Goal: Task Accomplishment & Management: Manage account settings

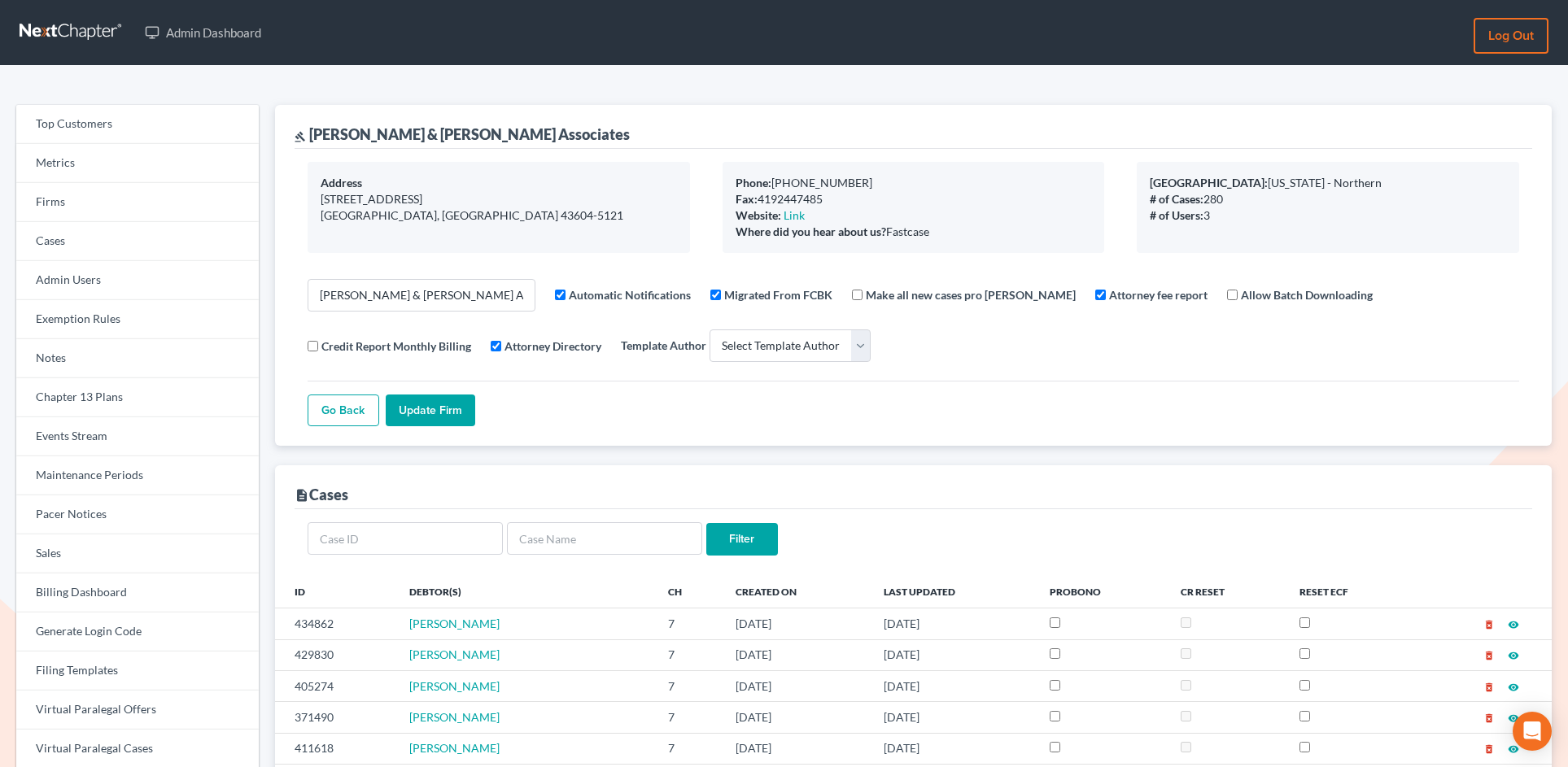
select select
click at [74, 214] on link "Firms" at bounding box center [137, 202] width 242 height 39
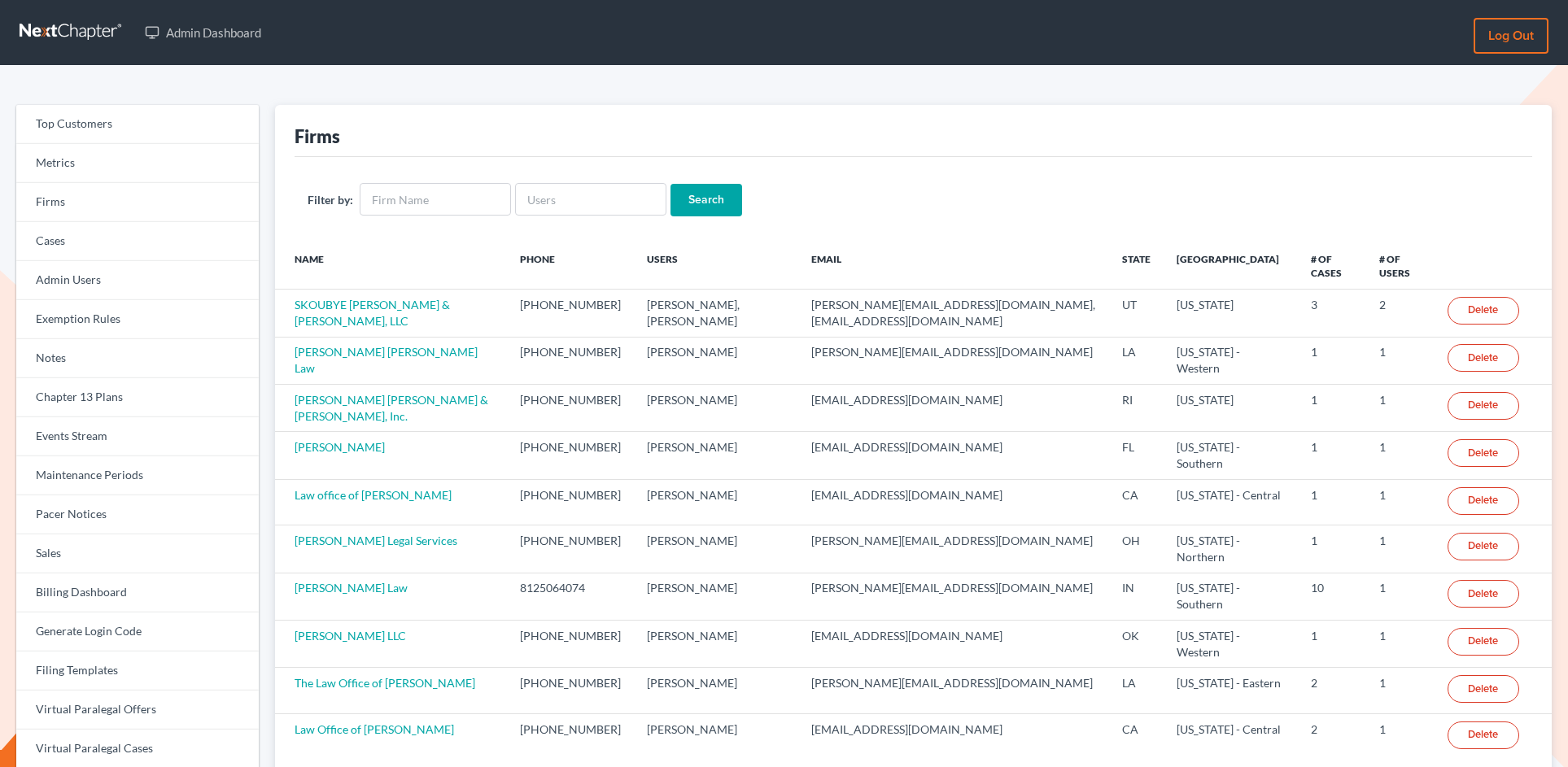
click at [412, 211] on input "text" at bounding box center [435, 200] width 151 height 33
click at [414, 200] on input "text" at bounding box center [435, 200] width 151 height 33
type input "mark a nelson"
click at [671, 183] on input "Search" at bounding box center [706, 200] width 71 height 33
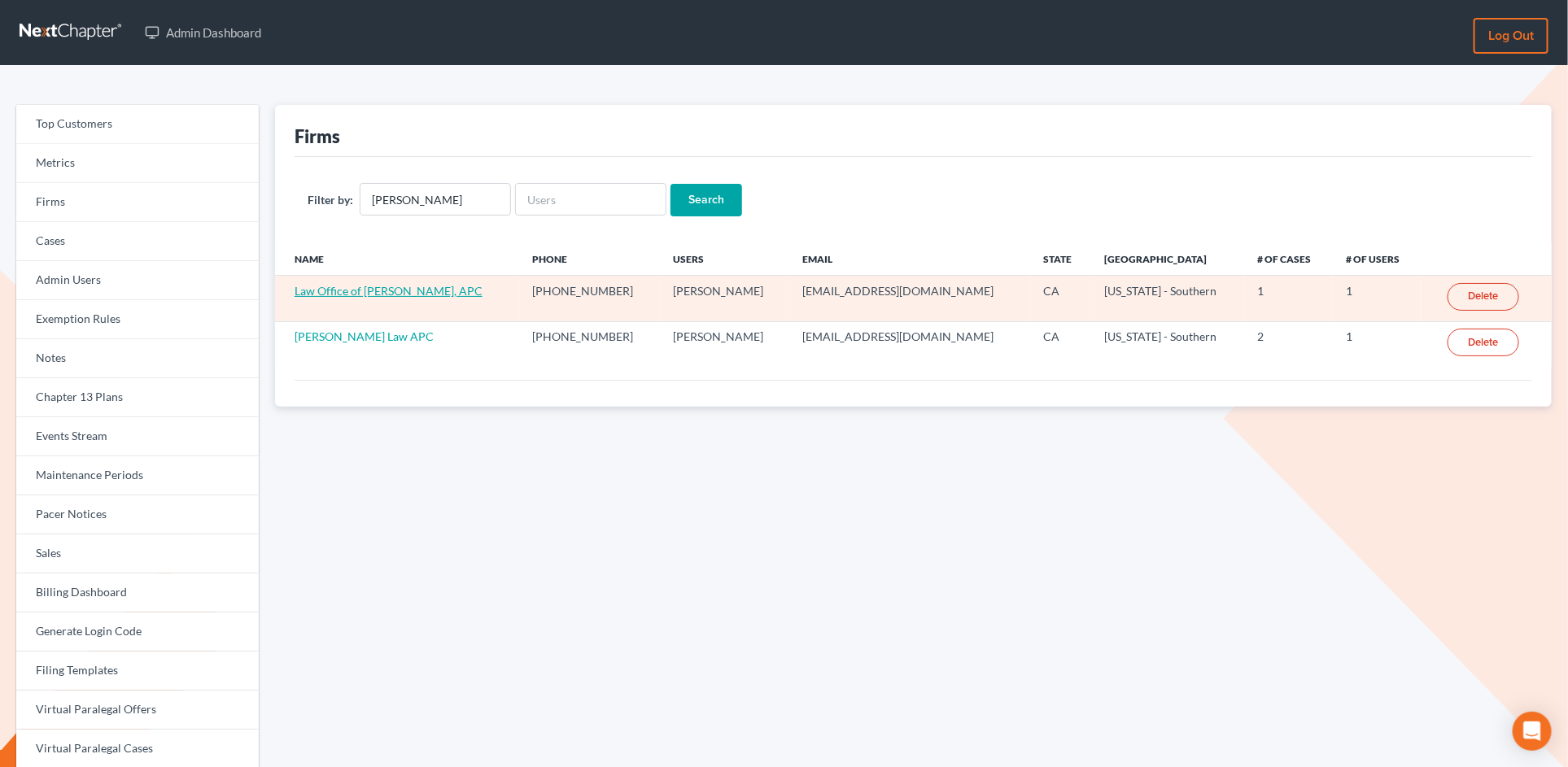
click at [413, 289] on link "Law Office of Mark A. Nelson, APC" at bounding box center [389, 290] width 188 height 14
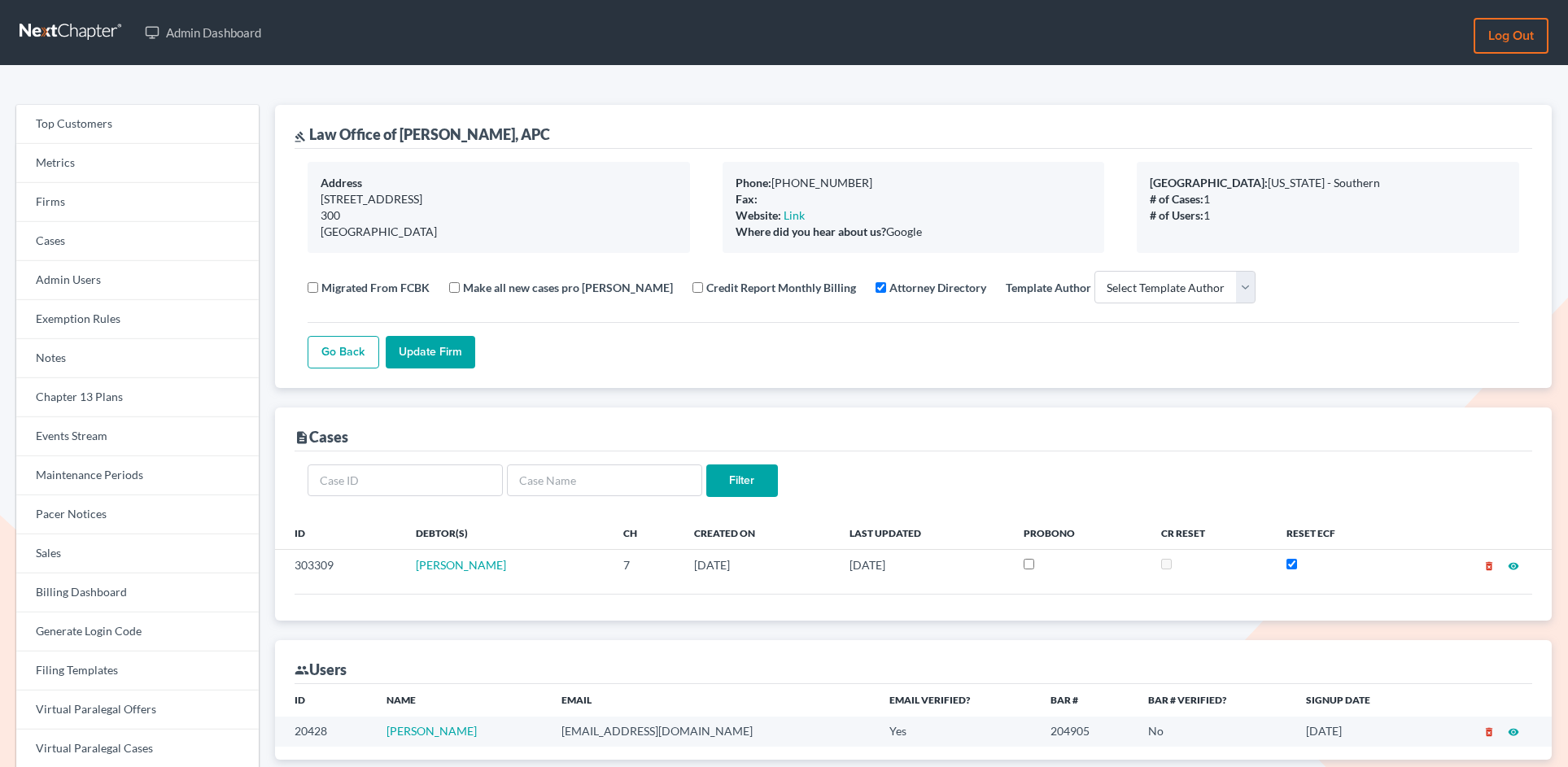
select select
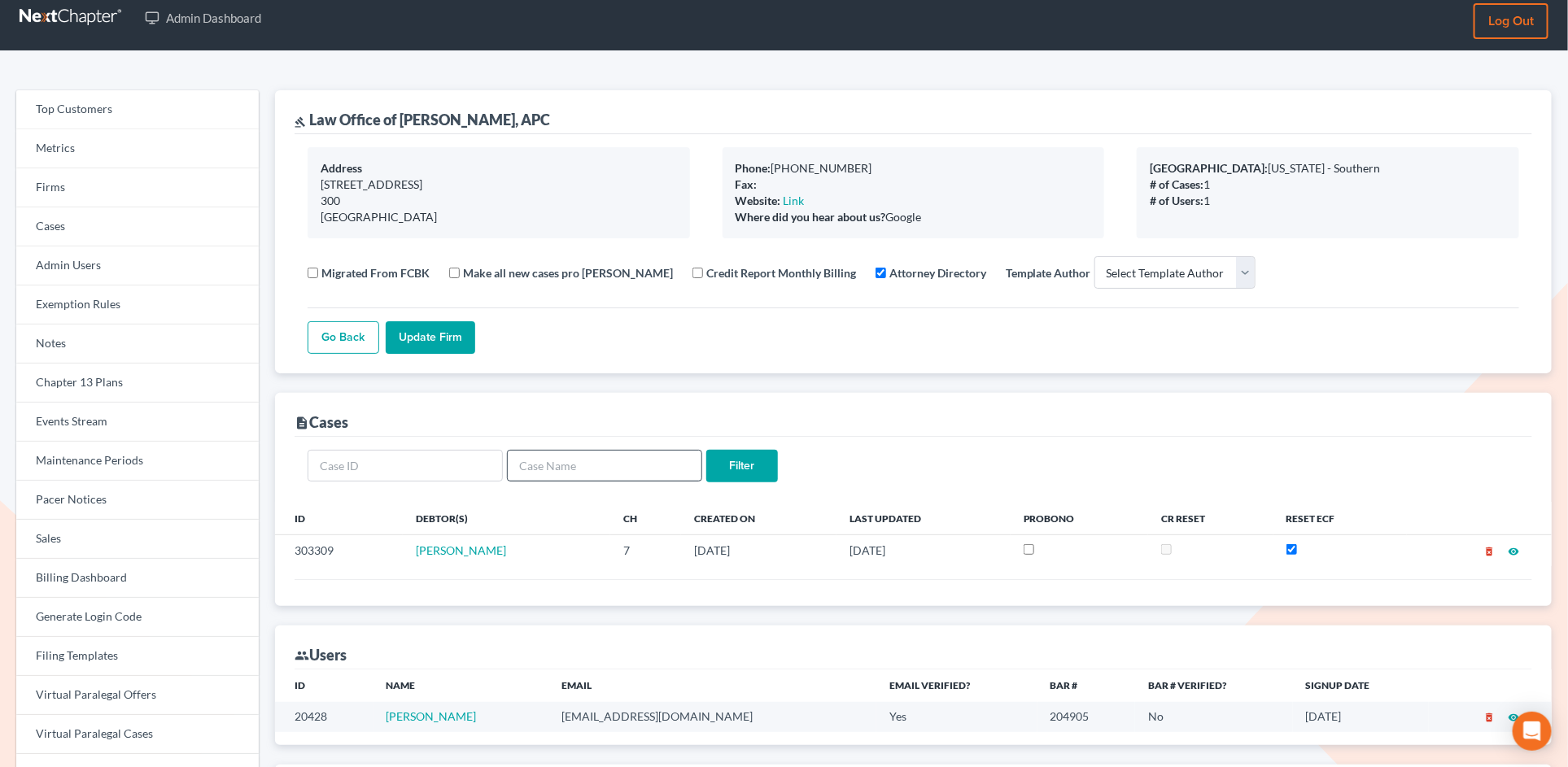
scroll to position [29, 0]
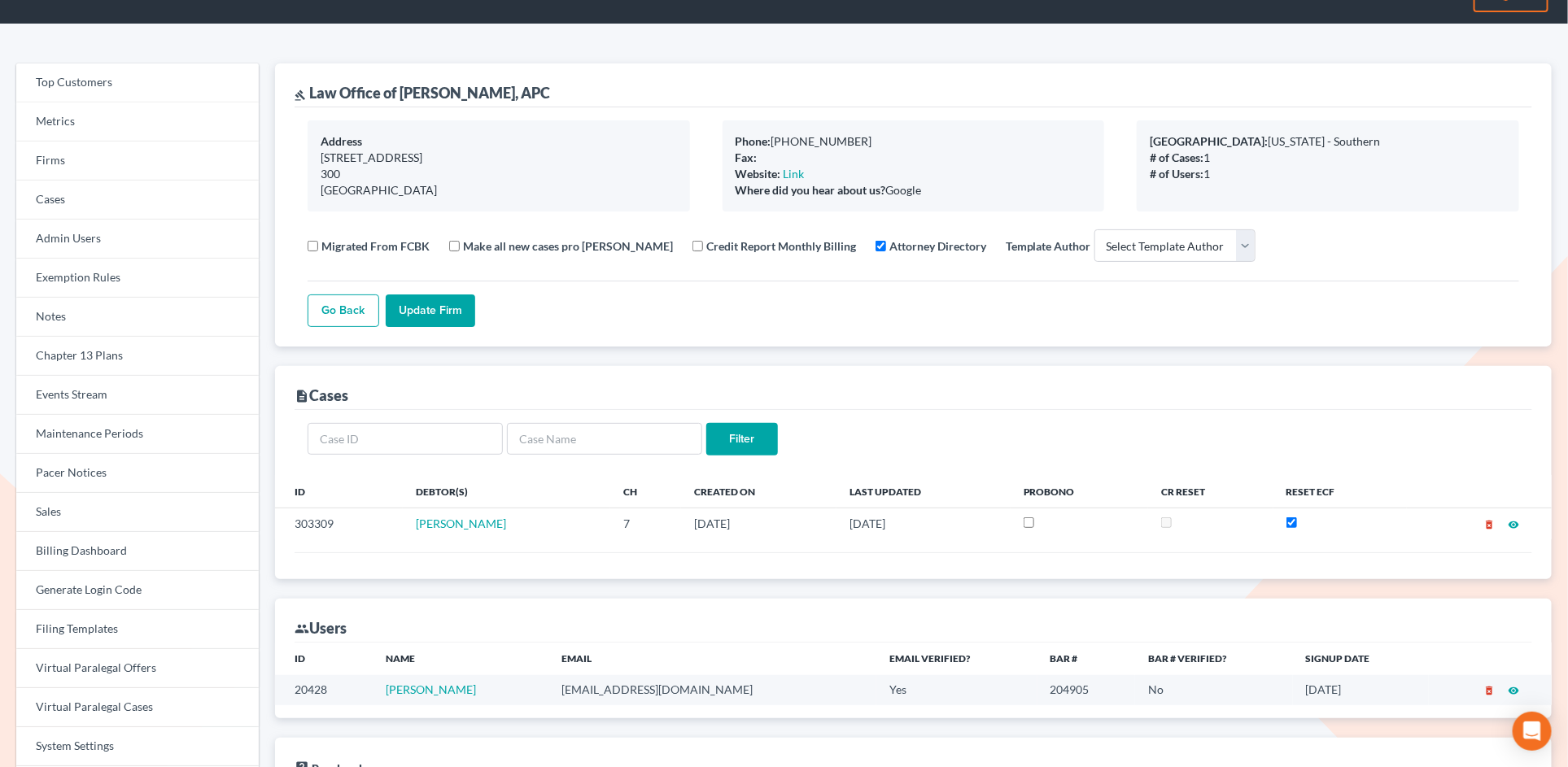
scroll to position [37, 0]
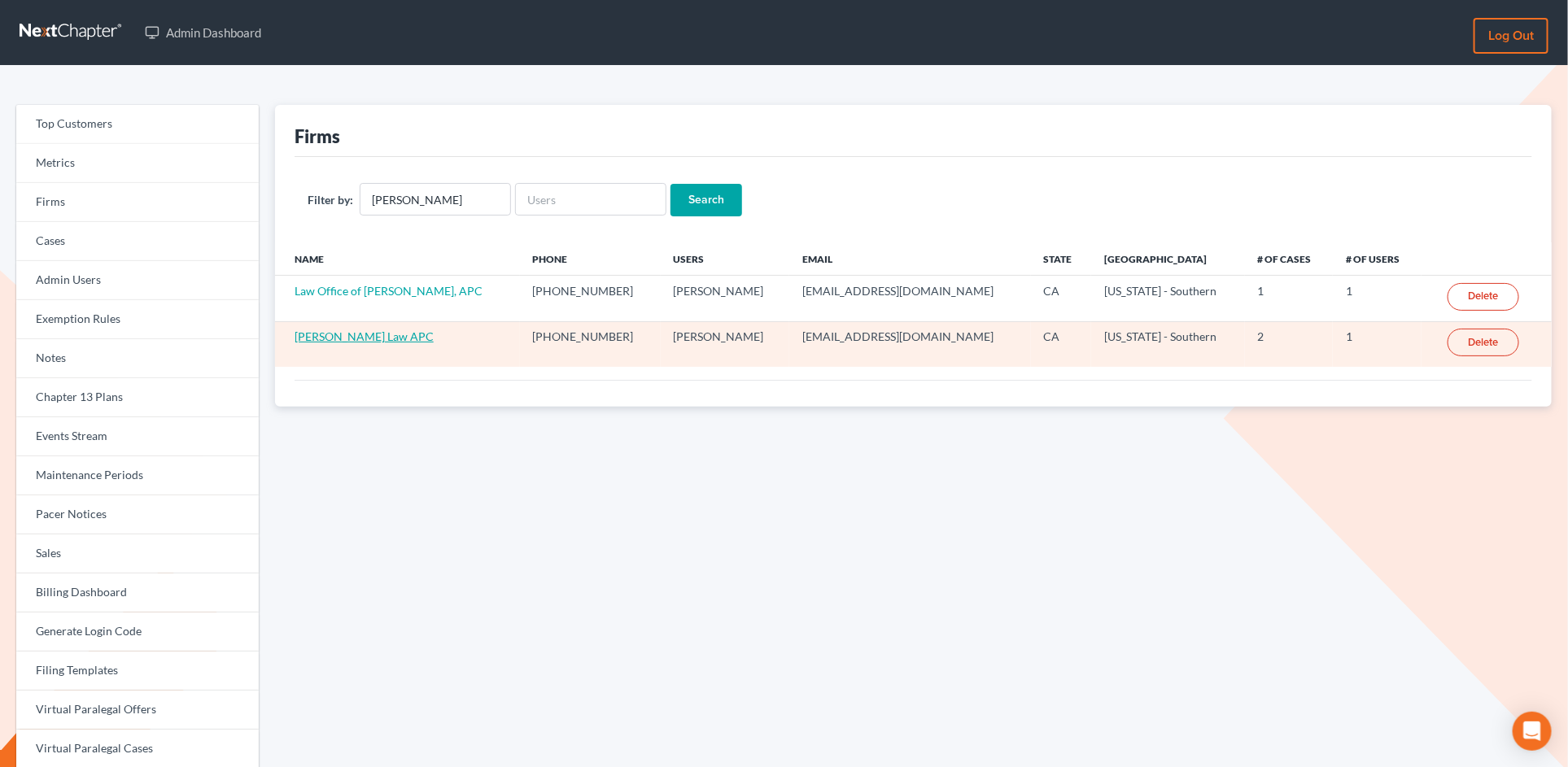
click at [368, 341] on link "Mark A Nelson Law APC" at bounding box center [364, 336] width 139 height 14
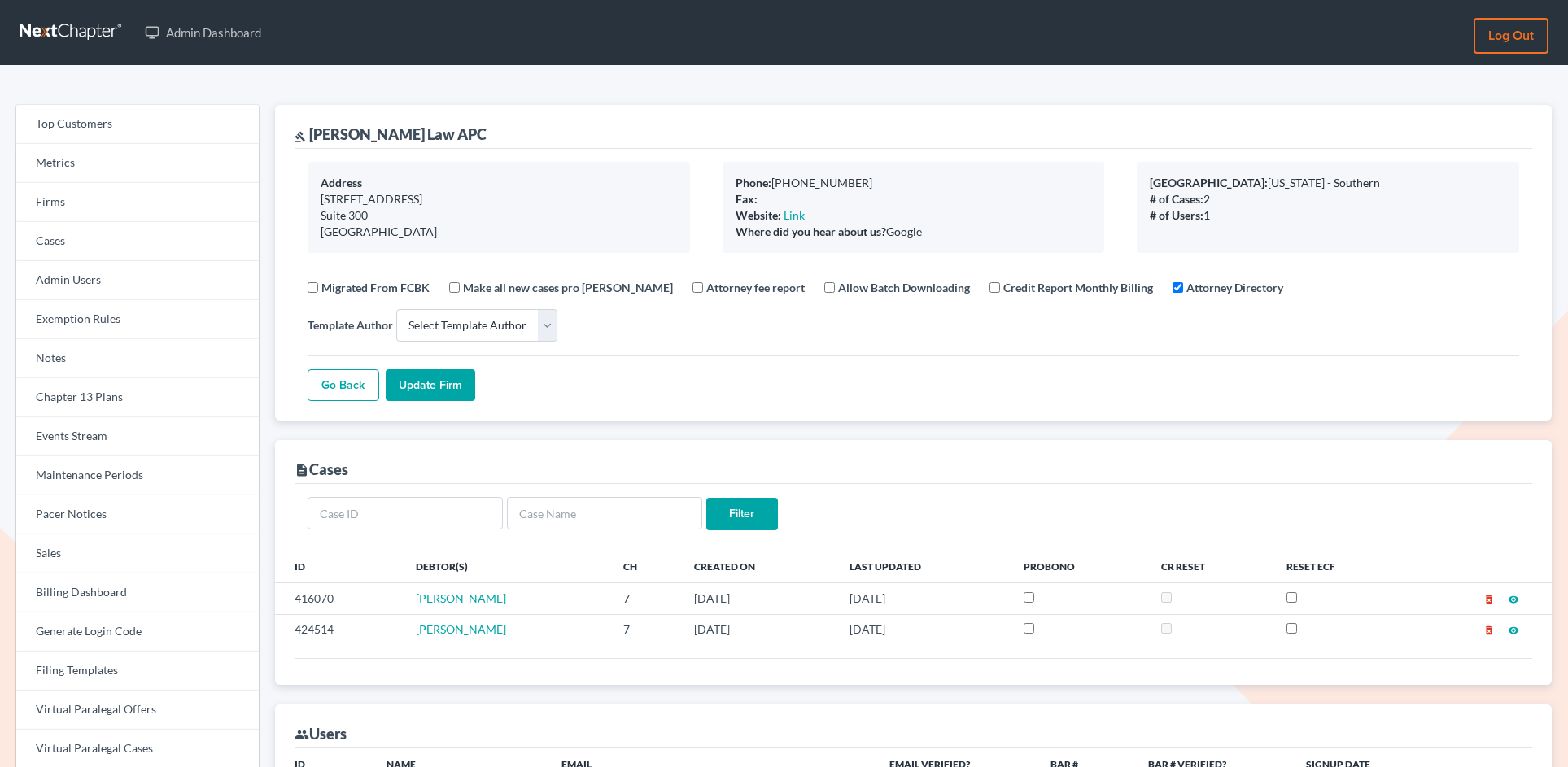
select select
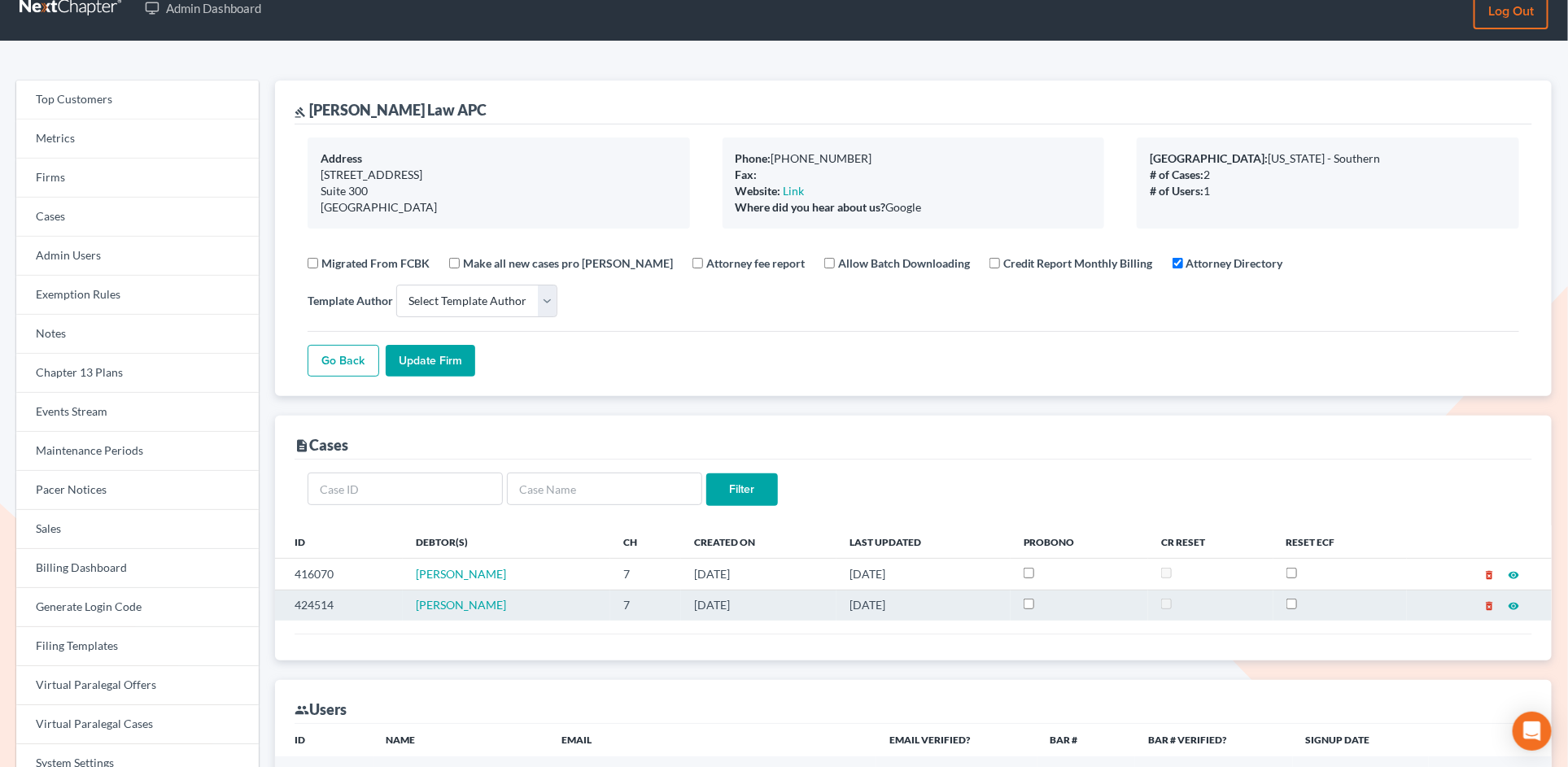
scroll to position [29, 0]
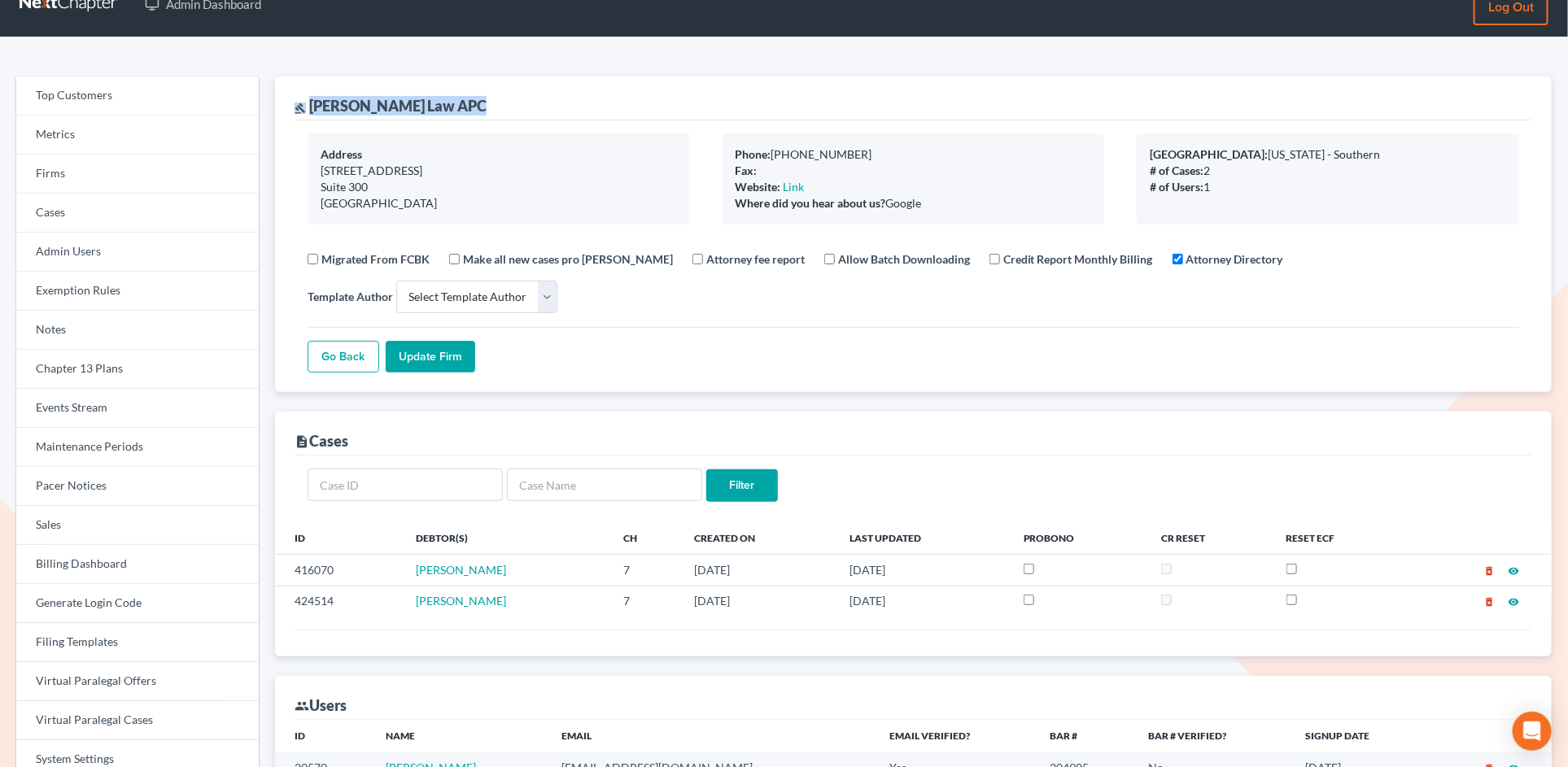
drag, startPoint x: 491, startPoint y: 95, endPoint x: 483, endPoint y: 113, distance: 19.7
click at [483, 113] on div "gavel [PERSON_NAME] Law APC" at bounding box center [913, 98] width 1237 height 44
click at [483, 113] on div "gavel Mark A Nelson Law APC" at bounding box center [913, 98] width 1237 height 44
drag, startPoint x: 479, startPoint y: 106, endPoint x: 311, endPoint y: 107, distance: 168.0
click at [311, 107] on div "gavel Mark A Nelson Law APC" at bounding box center [913, 98] width 1237 height 44
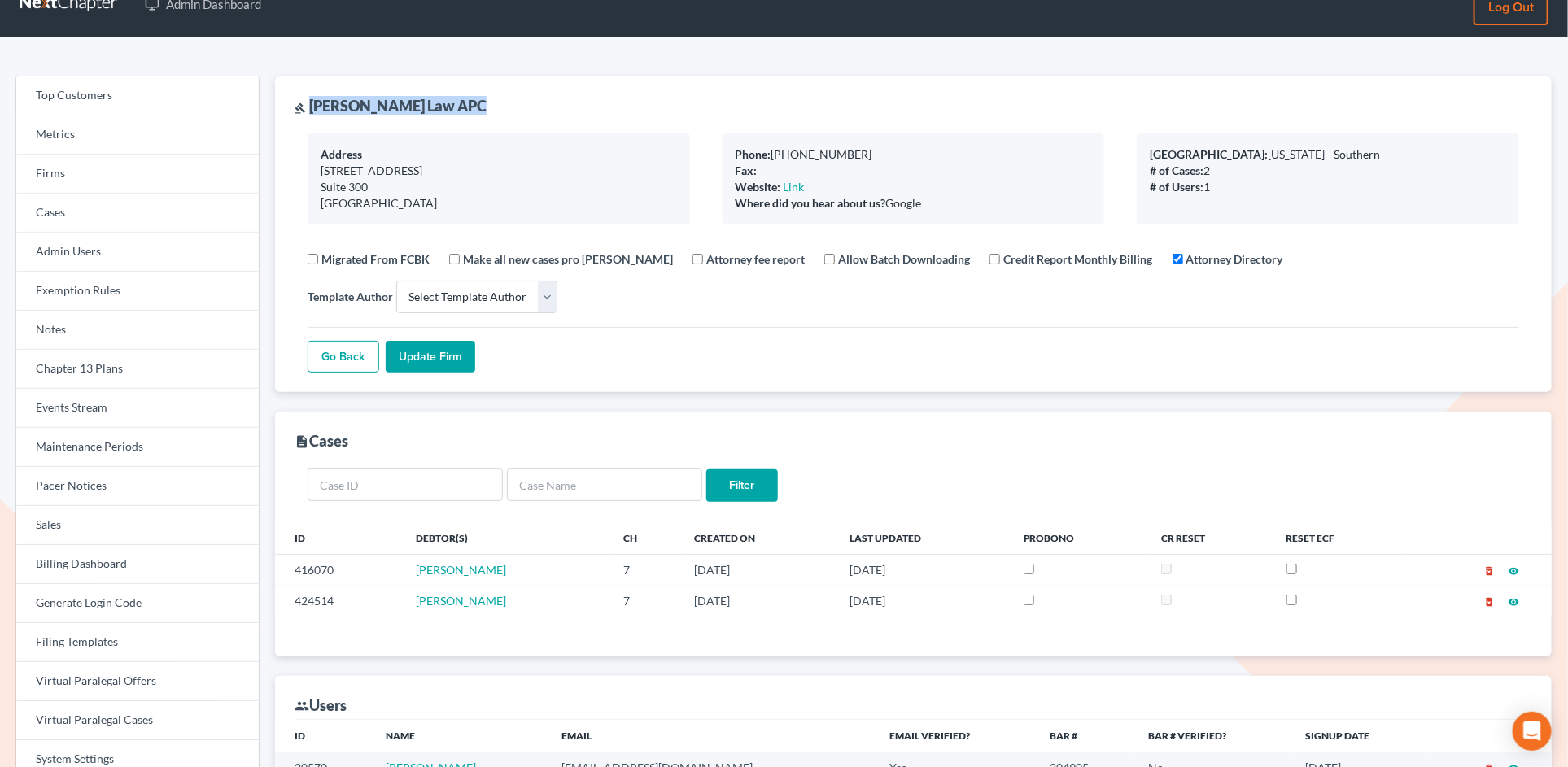
copy div "[PERSON_NAME] Law APC"
click at [98, 173] on link "Firms" at bounding box center [137, 173] width 242 height 39
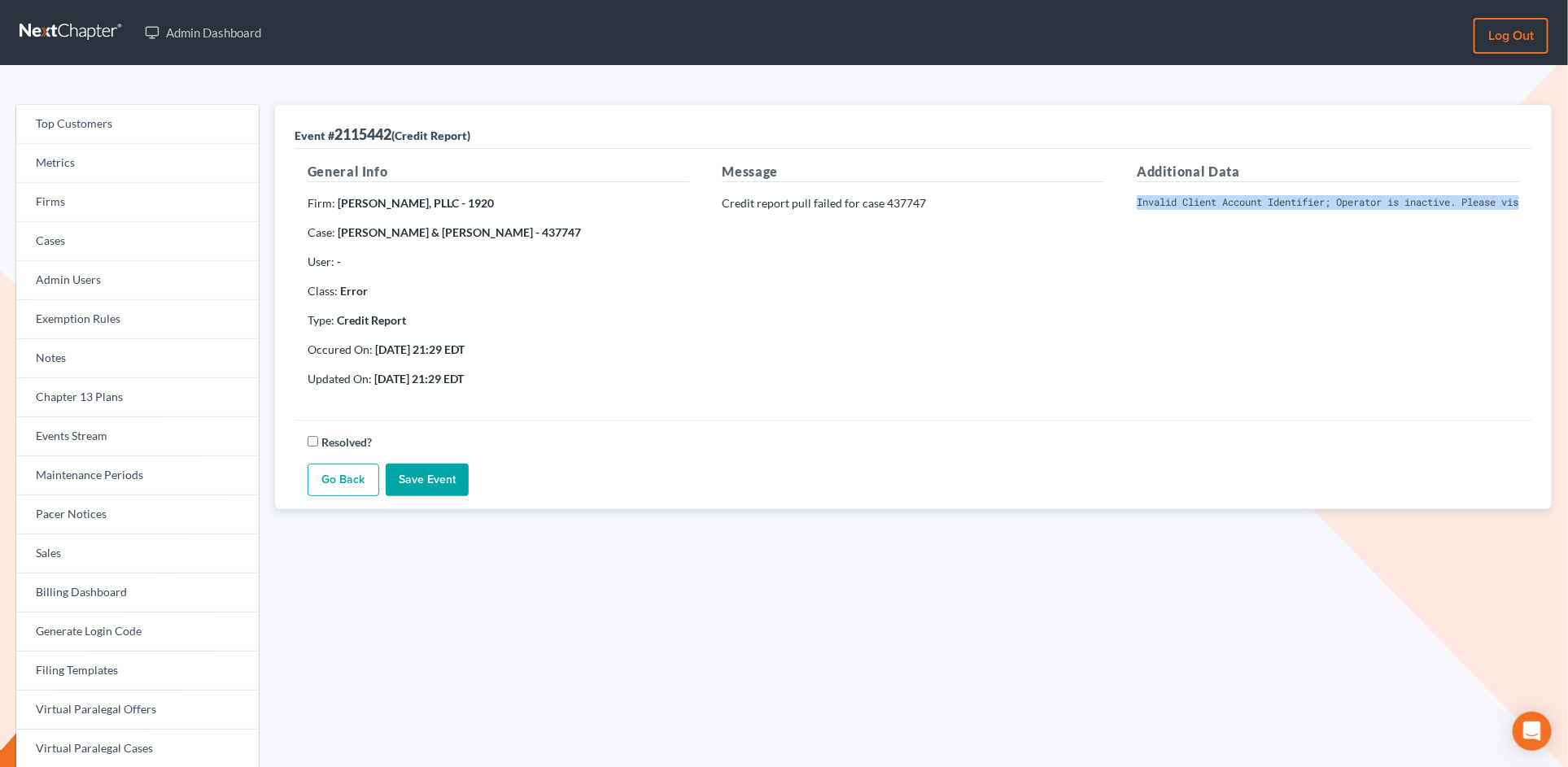
click at [333, 481] on link "Go Back" at bounding box center [343, 480] width 71 height 33
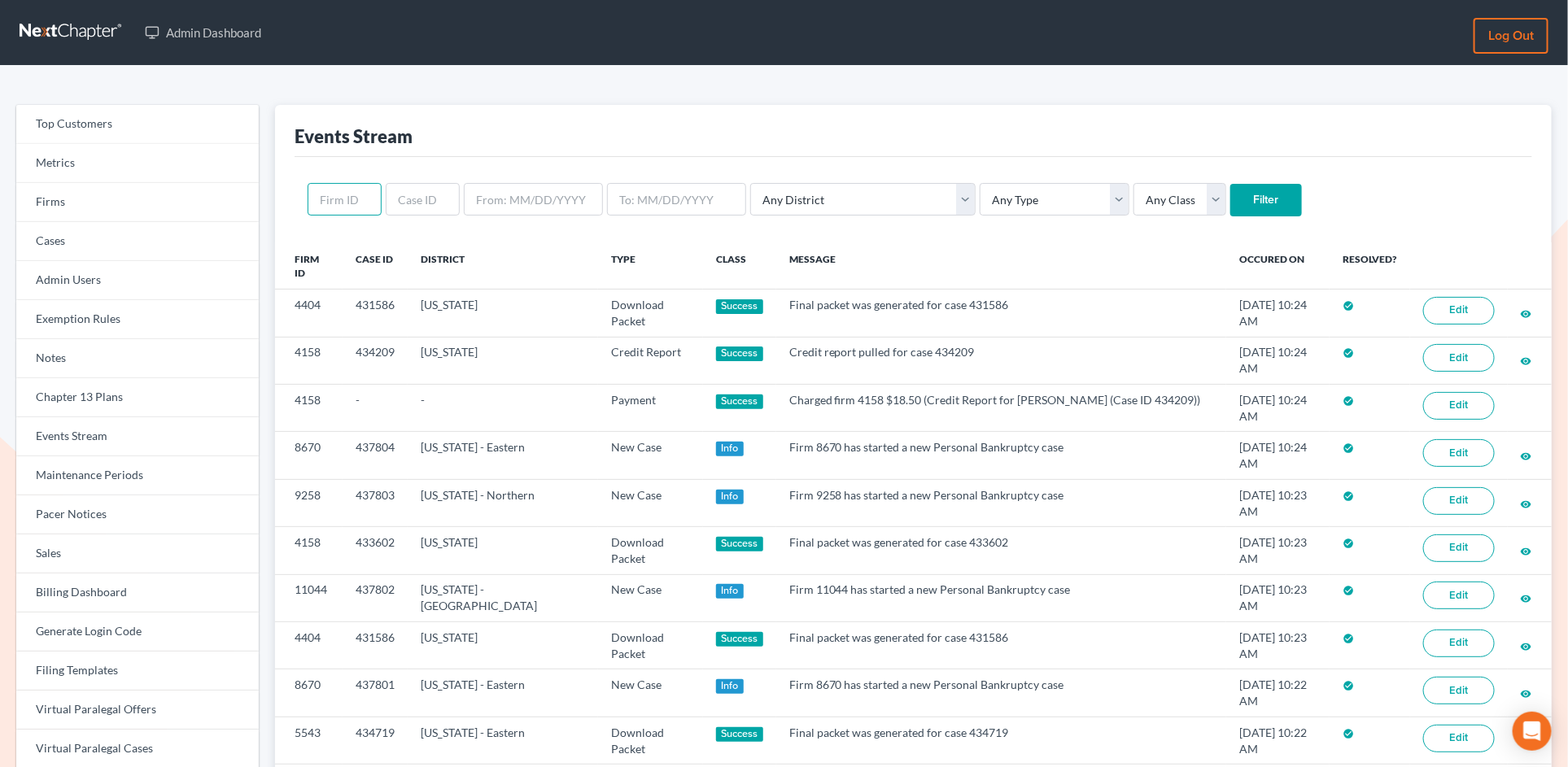
click at [346, 202] on input "text" at bounding box center [344, 200] width 74 height 33
paste input "416070"
type input "416070"
click at [401, 212] on input "text" at bounding box center [423, 200] width 74 height 33
paste input "416070"
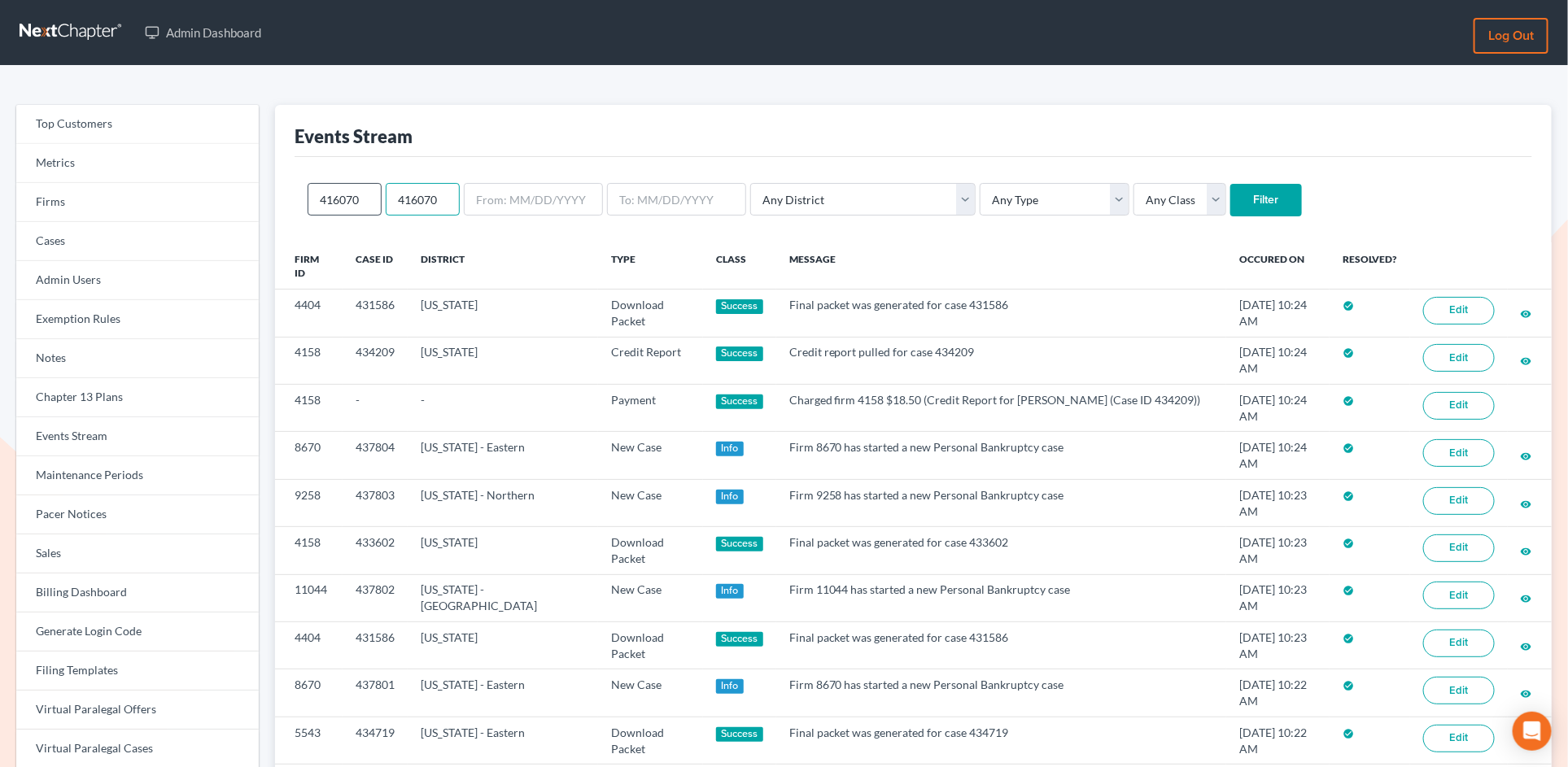
type input "416070"
click at [330, 204] on input "416070" at bounding box center [344, 200] width 74 height 33
click at [1230, 216] on input "Filter" at bounding box center [1265, 200] width 71 height 33
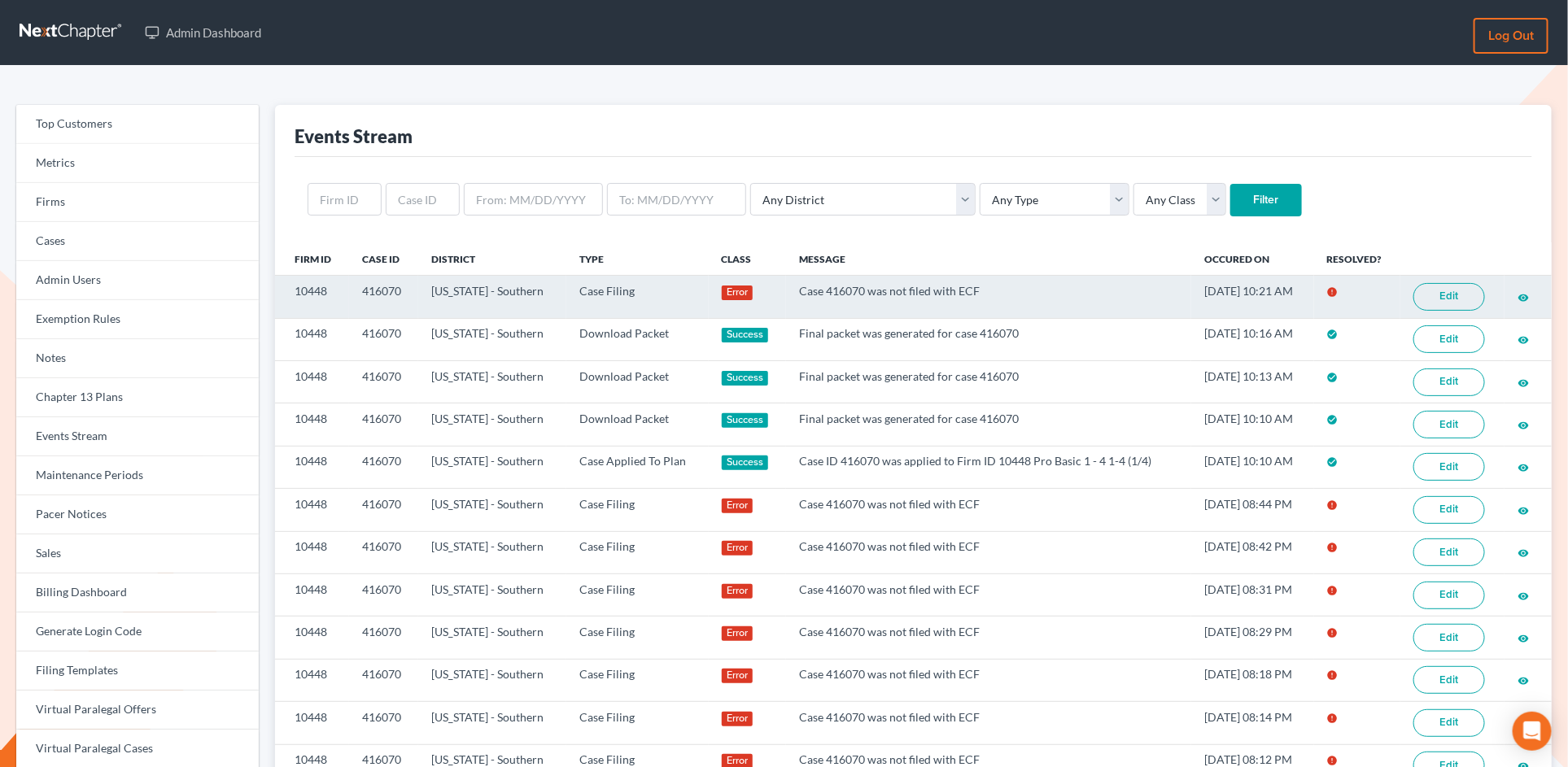
click at [1451, 304] on link "Edit" at bounding box center [1449, 296] width 71 height 28
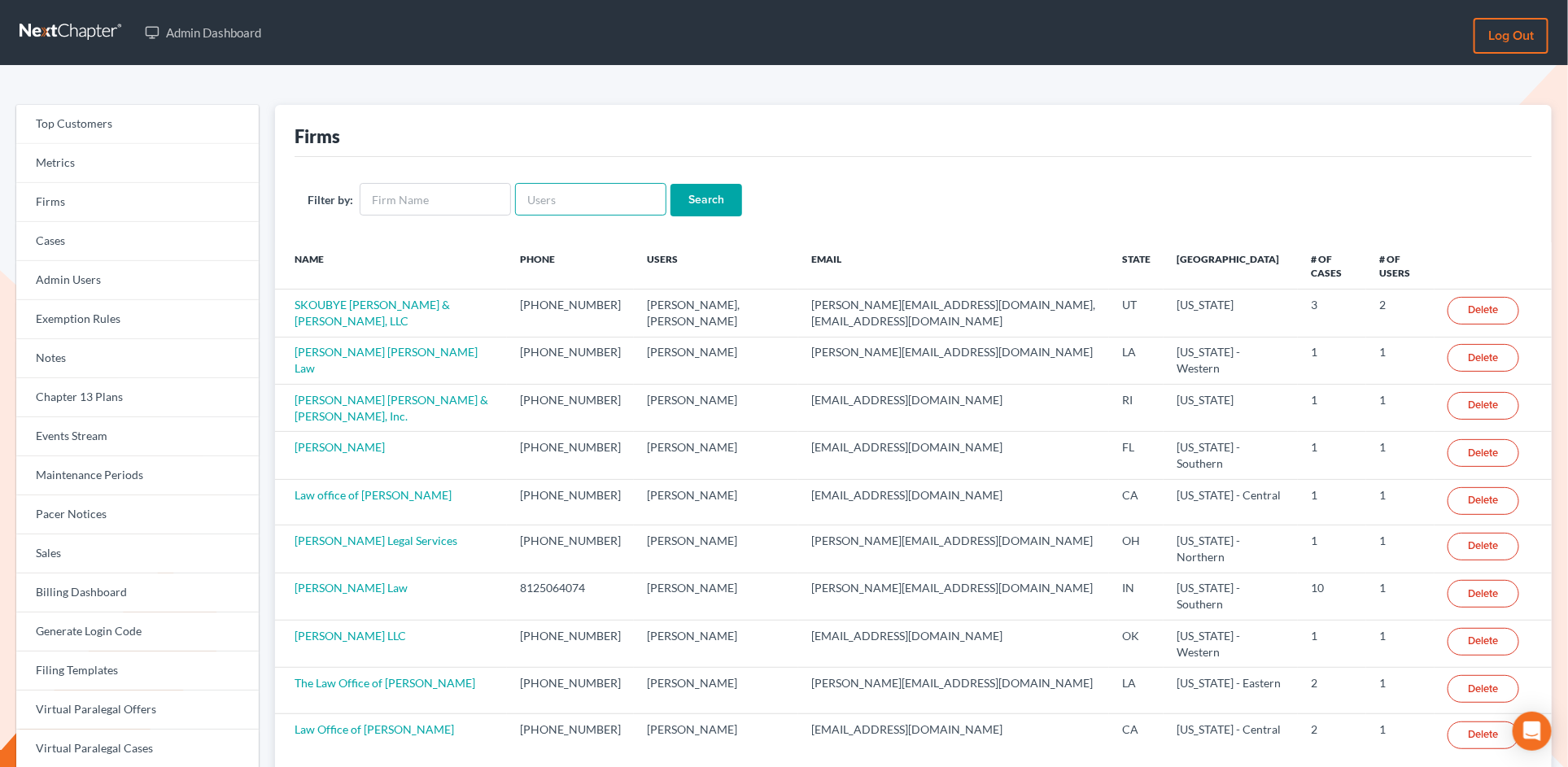
click at [583, 196] on input "text" at bounding box center [590, 200] width 151 height 33
paste input "nicole@cherylbergianlaw.com"
type input "nicole@cherylbergianlaw.com"
click at [671, 183] on input "Search" at bounding box center [706, 200] width 71 height 33
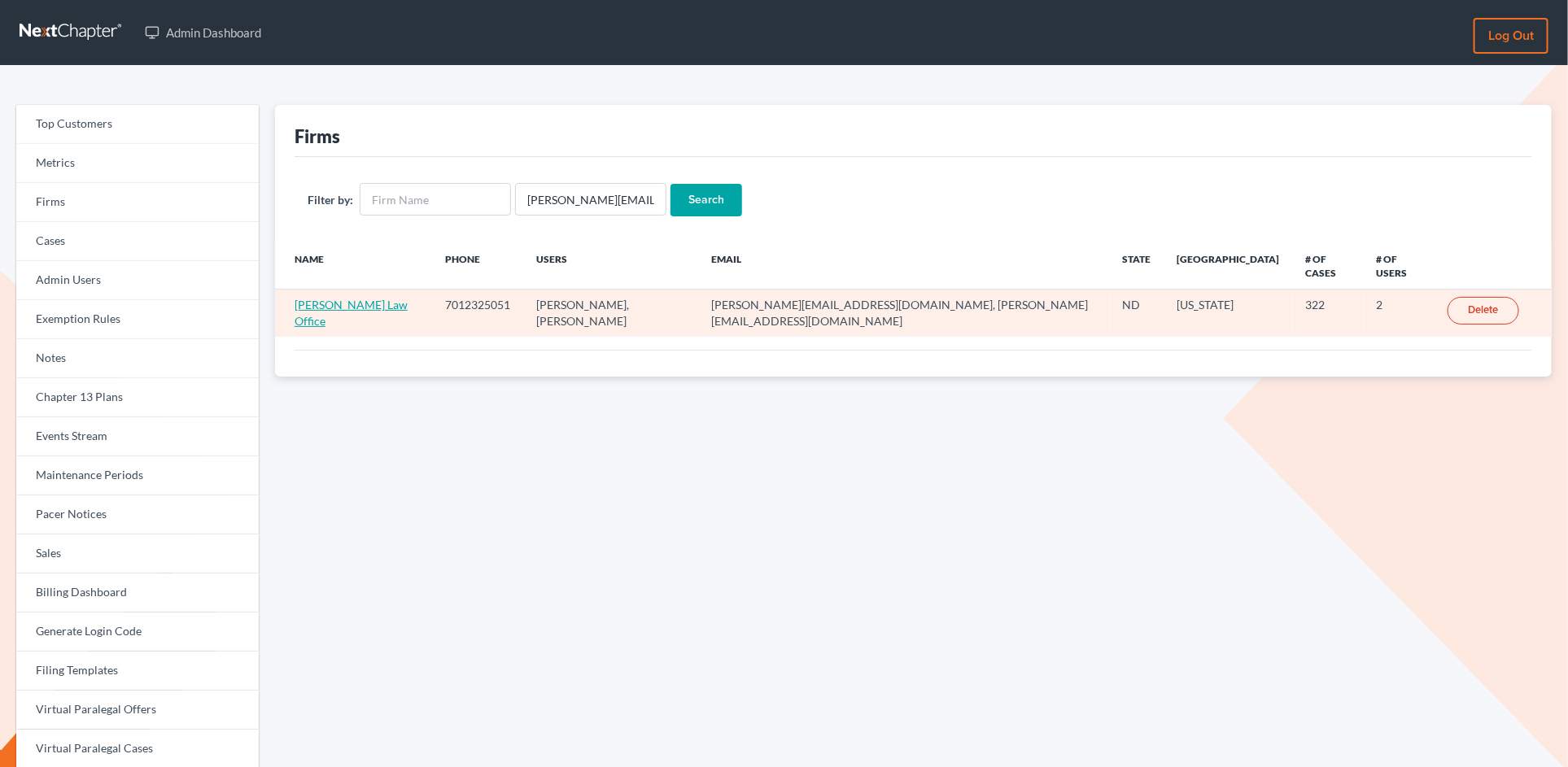
click at [380, 297] on link "Cheryl Bergian Law Office" at bounding box center [351, 312] width 113 height 30
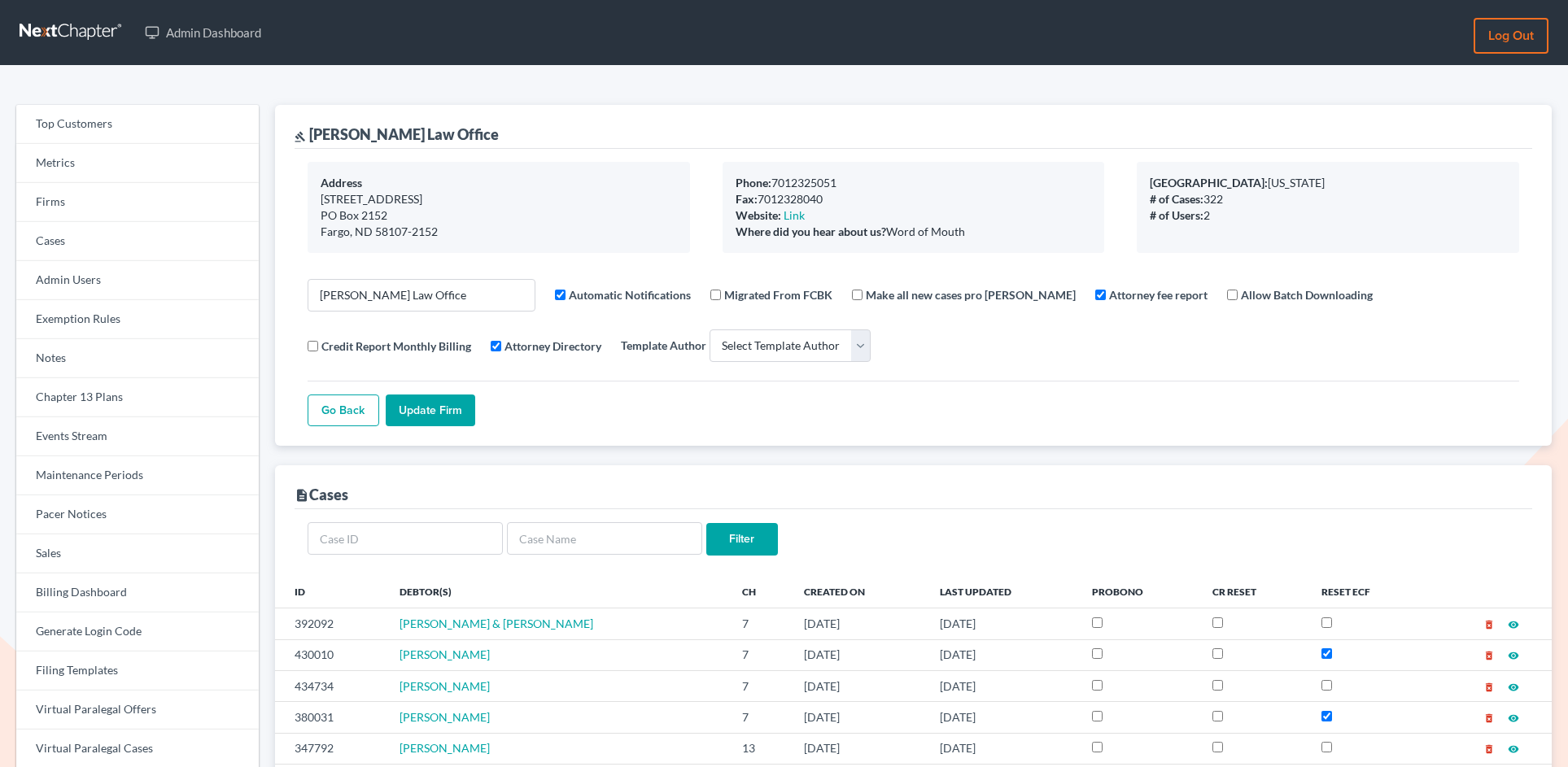
select select
click at [419, 138] on div "gavel Cheryl Bergian Law Office" at bounding box center [397, 135] width 204 height 20
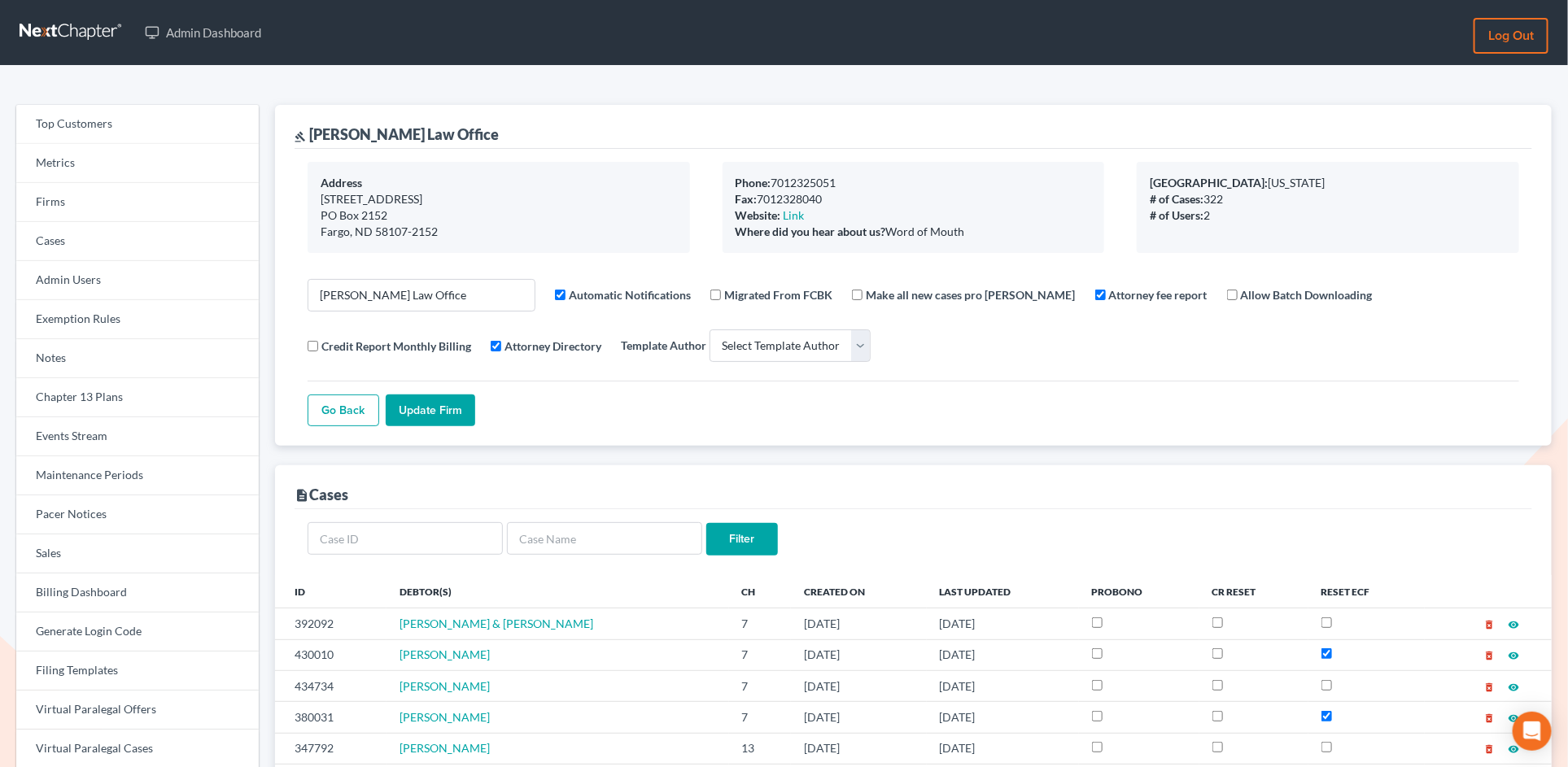
drag, startPoint x: 494, startPoint y: 138, endPoint x: 310, endPoint y: 134, distance: 184.0
click at [310, 134] on div "gavel Cheryl Bergian Law Office" at bounding box center [913, 126] width 1237 height 44
copy div "[PERSON_NAME] Law Office"
click at [126, 201] on link "Firms" at bounding box center [137, 202] width 242 height 39
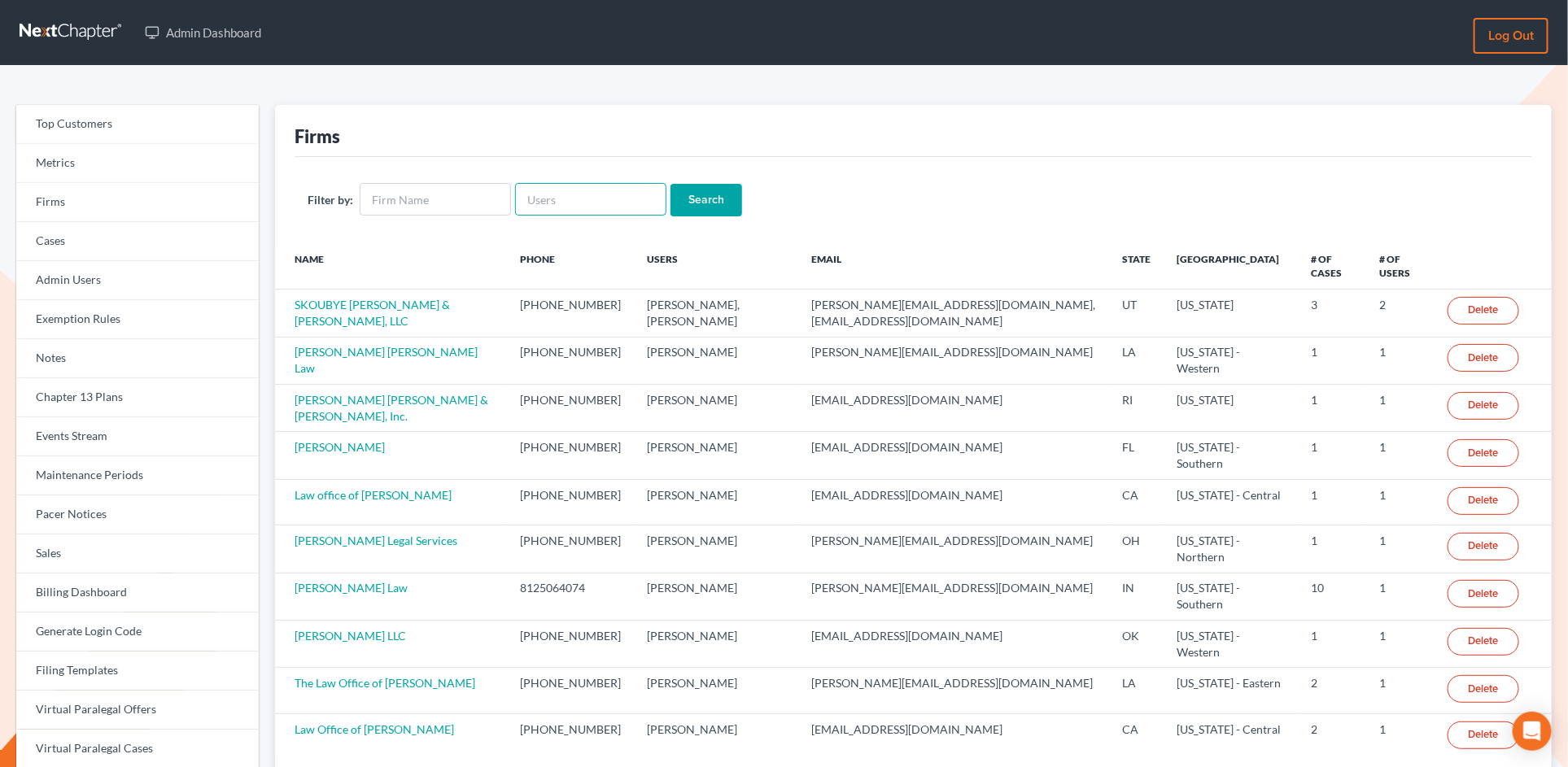
click at [565, 192] on input "text" at bounding box center [590, 200] width 151 height 33
paste input "[EMAIL_ADDRESS][DOMAIN_NAME]"
type input "[EMAIL_ADDRESS][DOMAIN_NAME]"
click at [671, 183] on input "Search" at bounding box center [706, 200] width 71 height 33
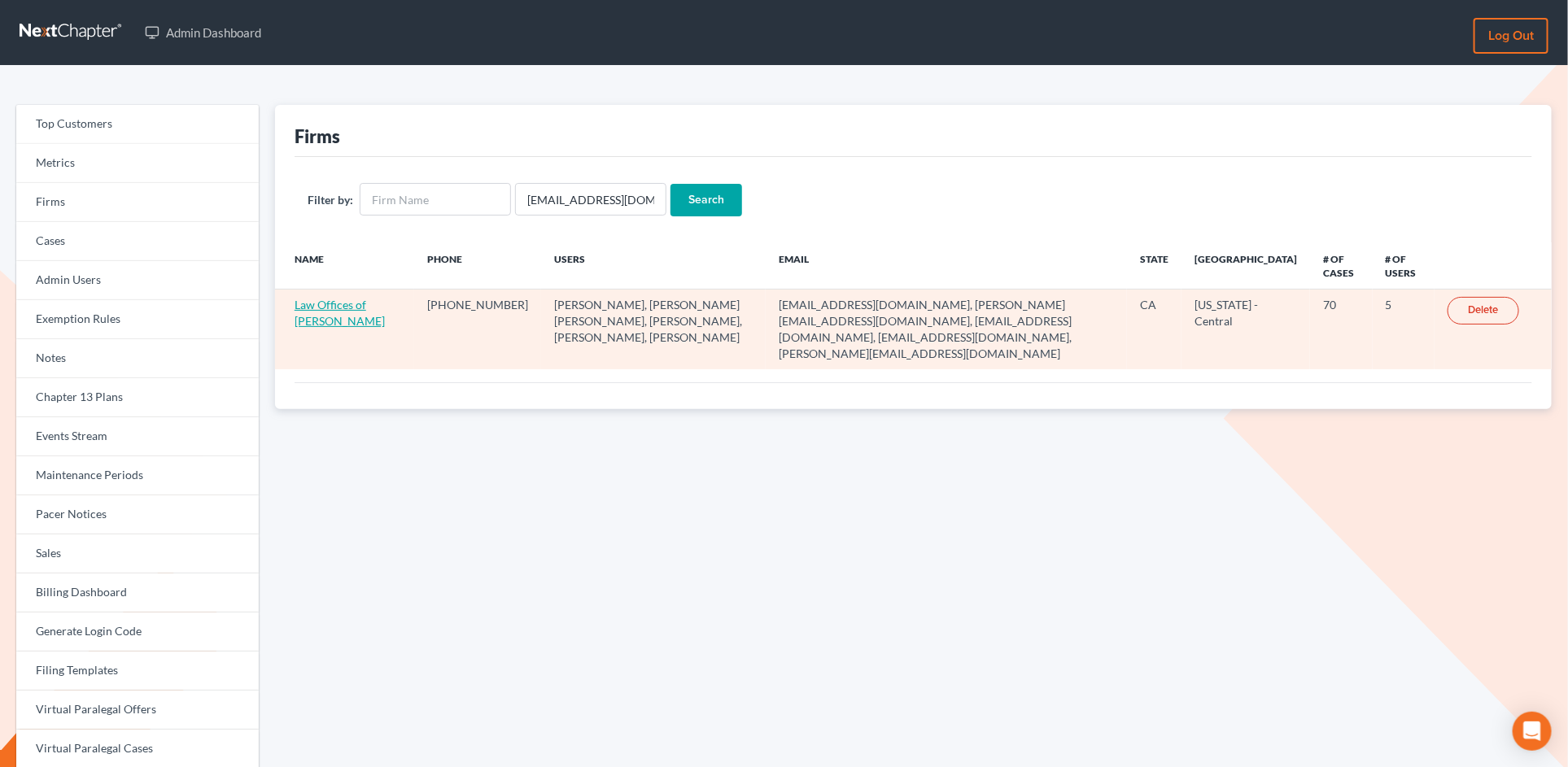
click at [319, 313] on link "Law Offices of [PERSON_NAME]" at bounding box center [340, 312] width 90 height 30
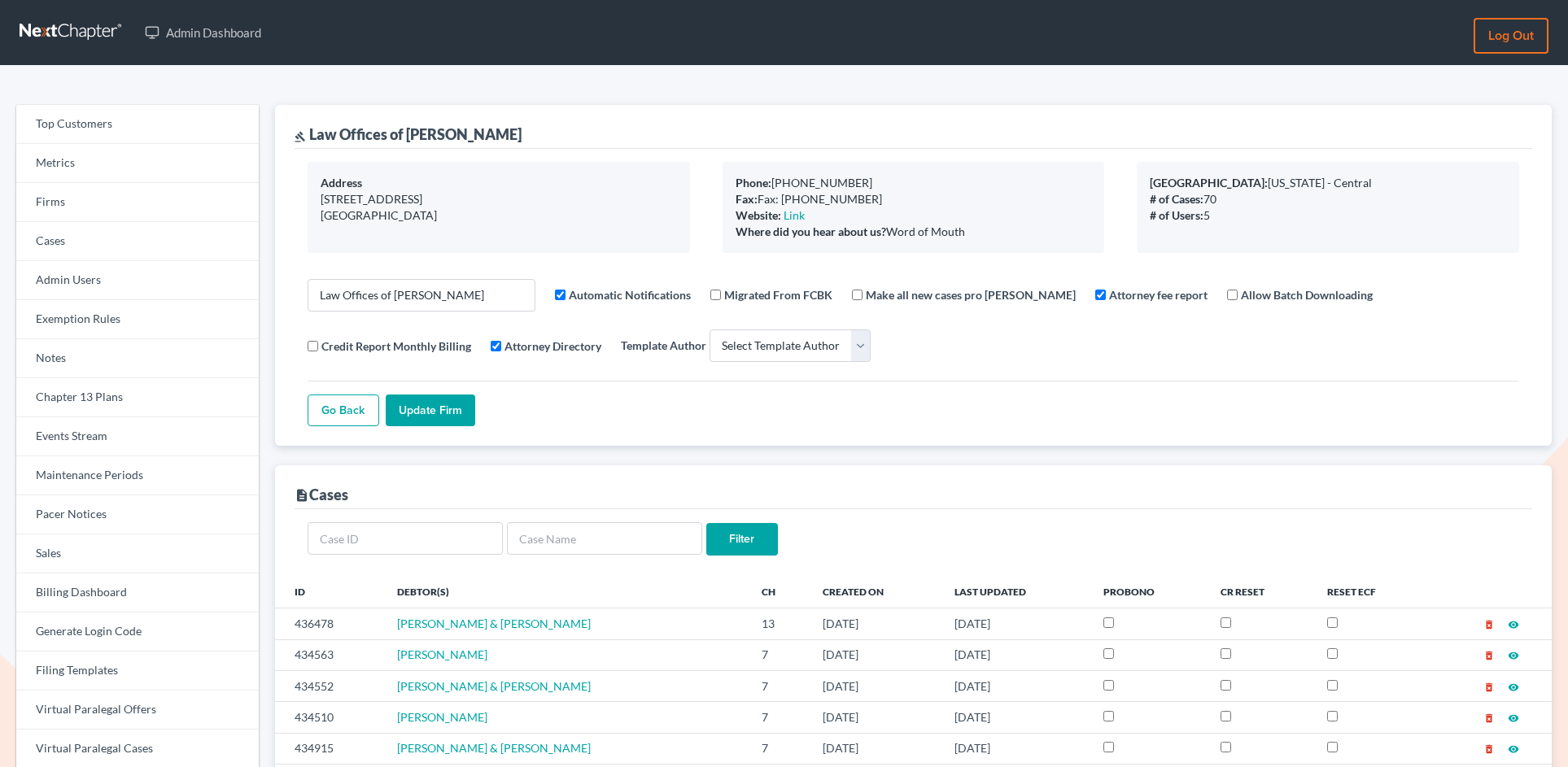
select select
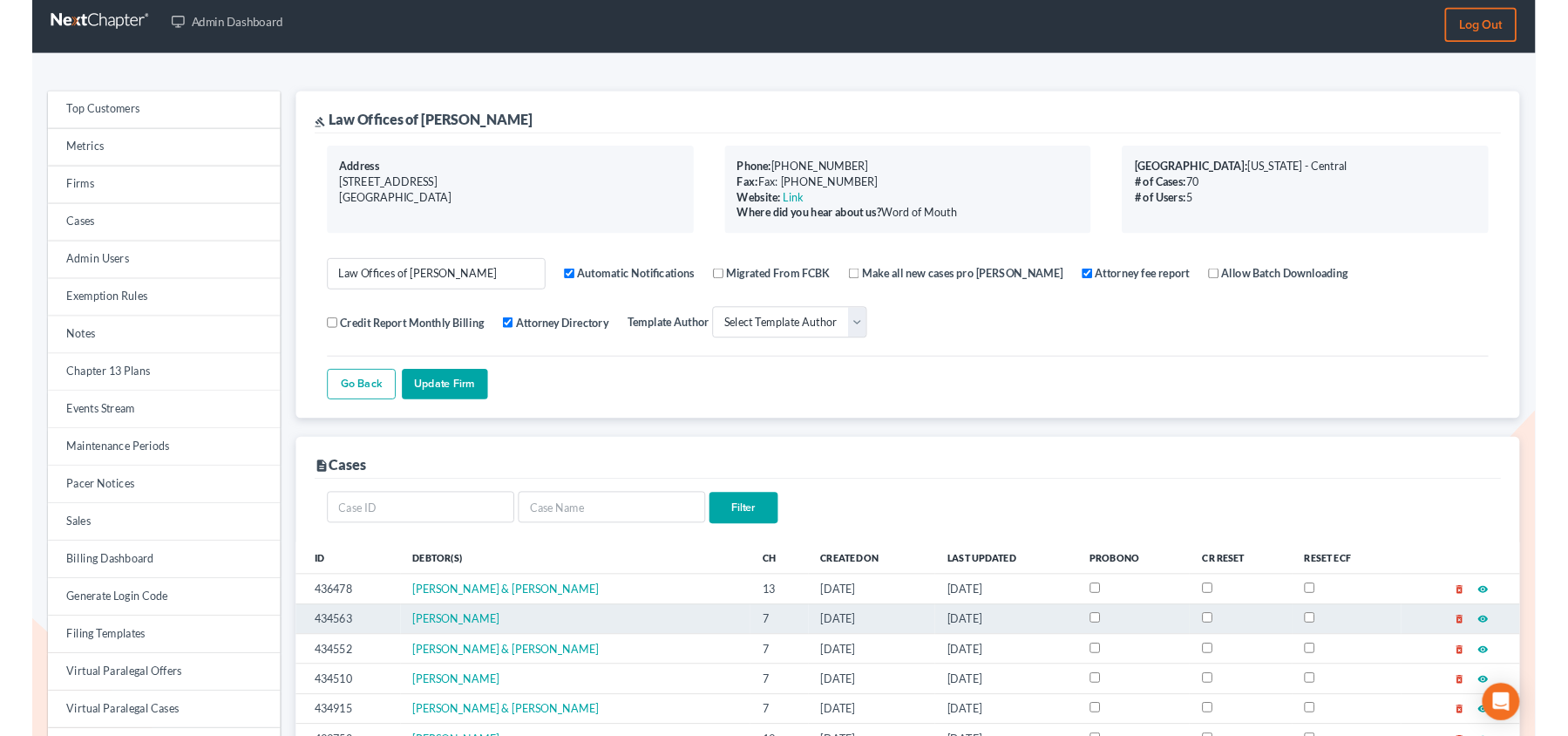
scroll to position [20, 0]
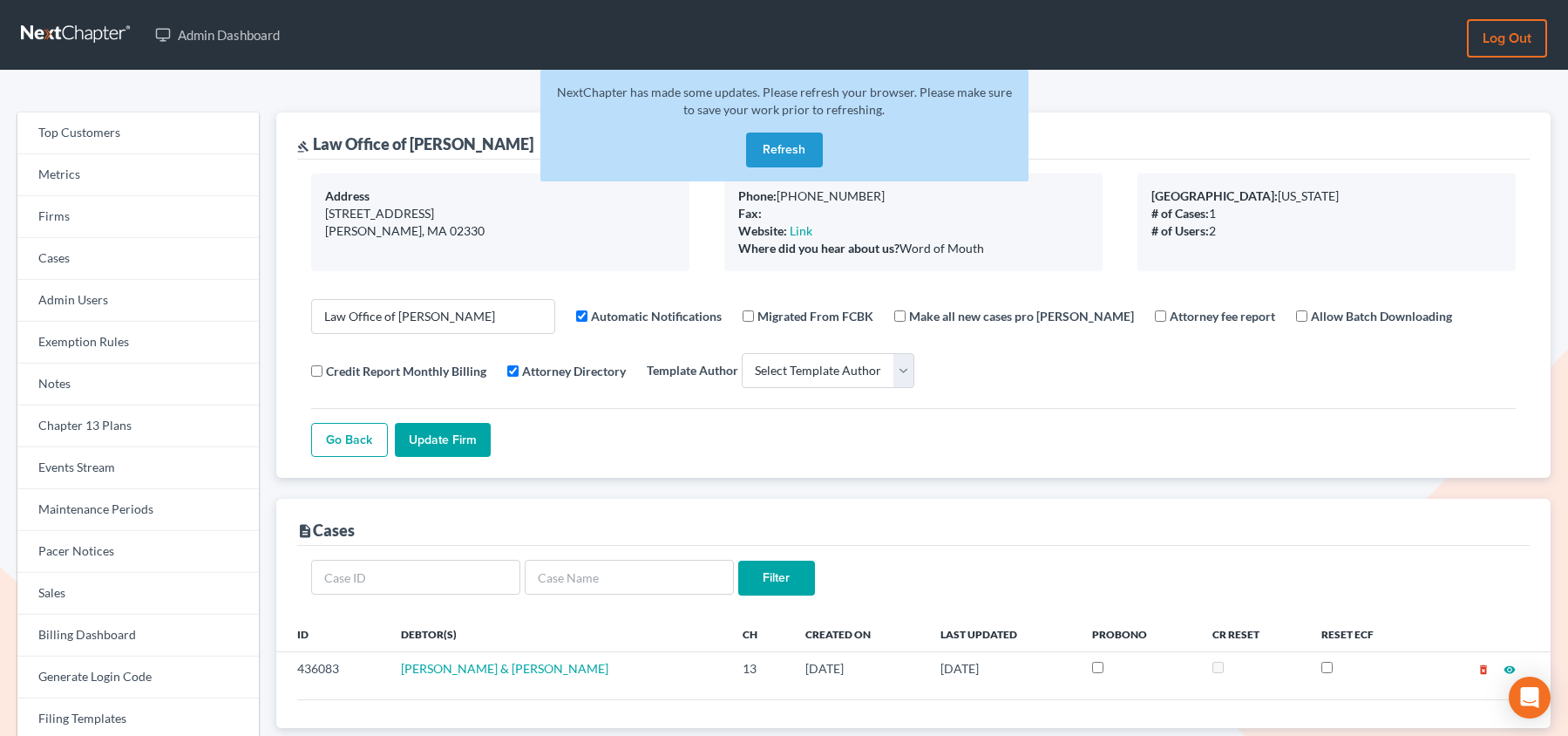
select select
click at [101, 216] on link "Firms" at bounding box center [138, 217] width 241 height 42
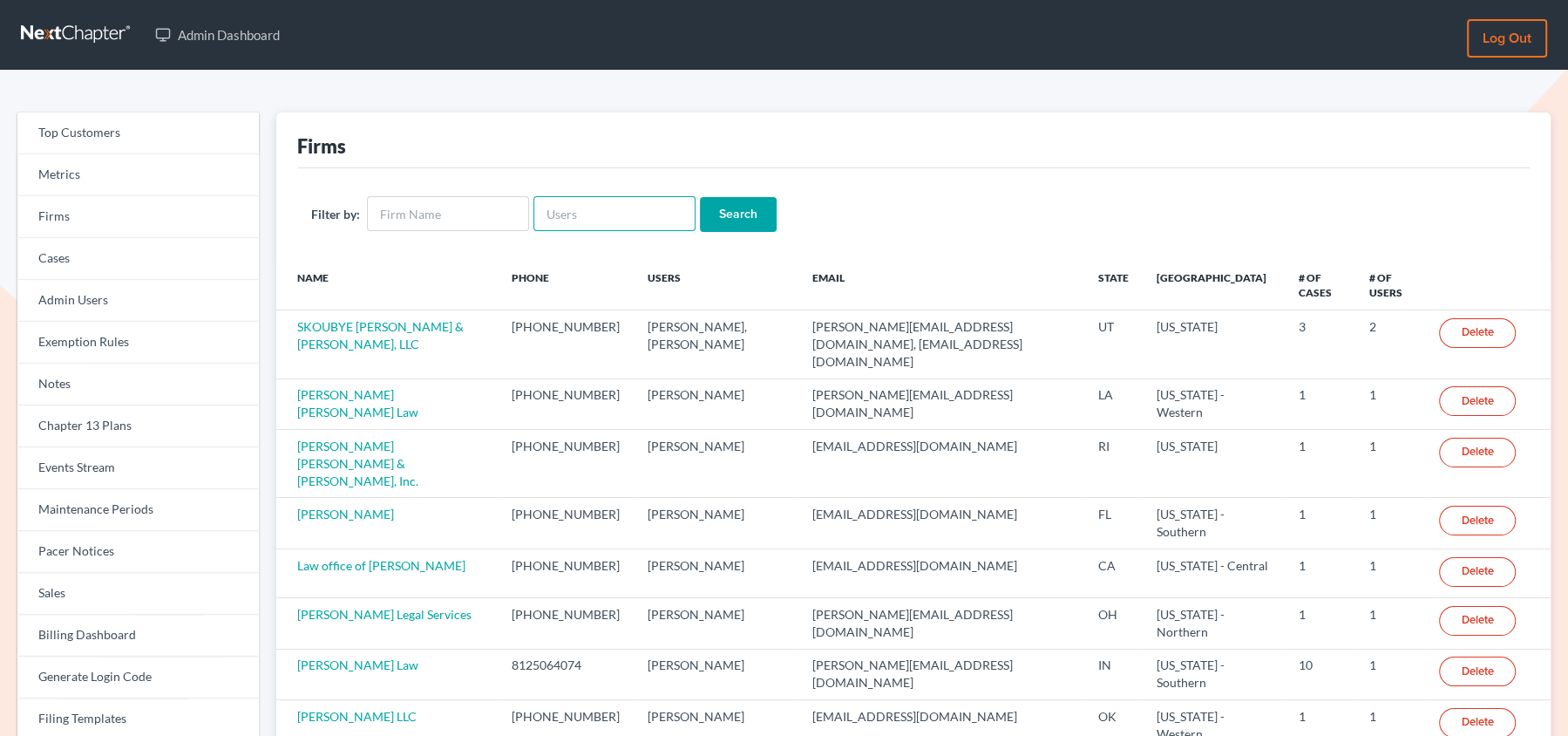
click at [565, 215] on input "text" at bounding box center [614, 214] width 162 height 35
paste input "[EMAIL_ADDRESS][DOMAIN_NAME]"
type input "[EMAIL_ADDRESS][DOMAIN_NAME]"
click at [700, 197] on input "Search" at bounding box center [738, 214] width 77 height 35
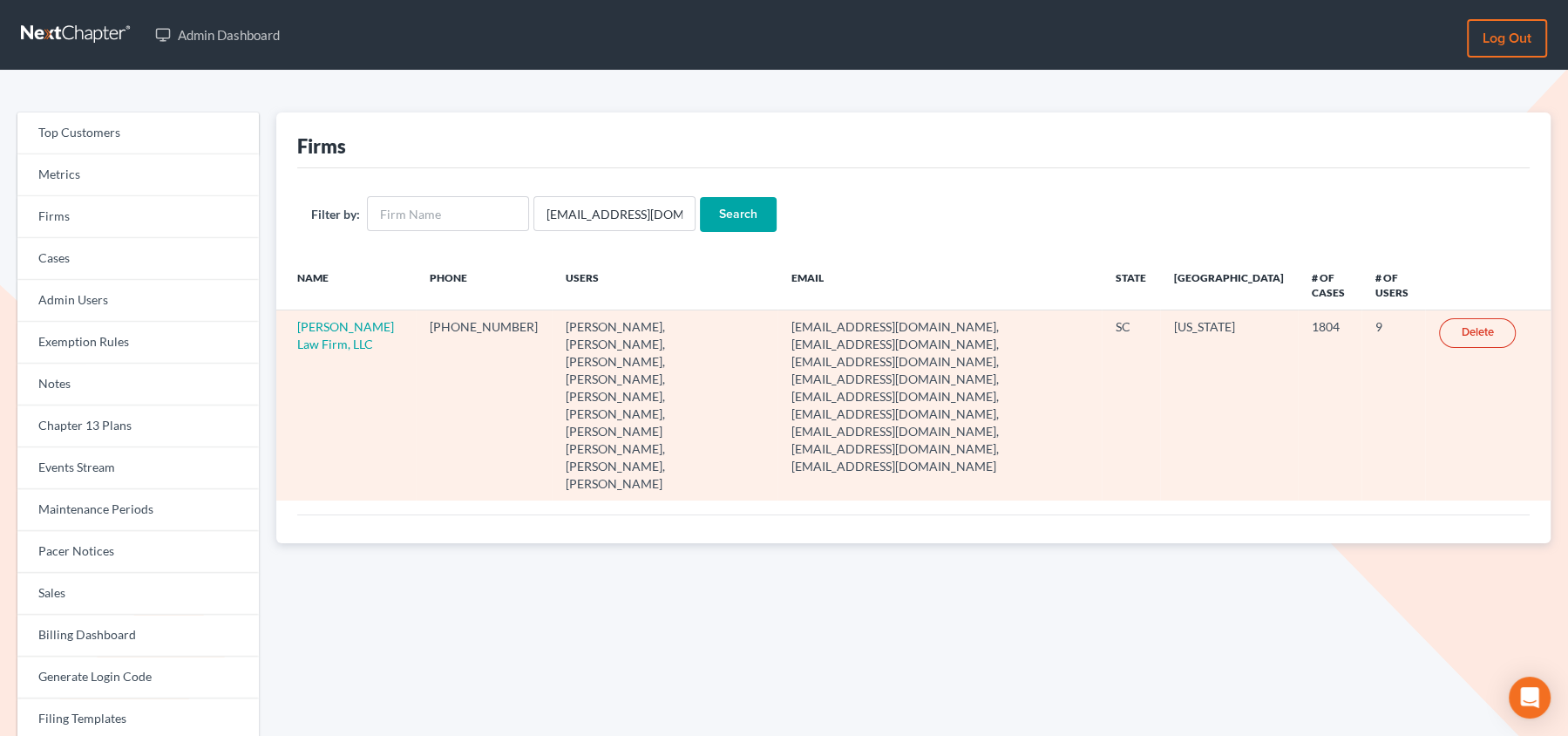
click at [311, 332] on td "Meredith Law Firm, LLC" at bounding box center [346, 405] width 140 height 190
click at [316, 324] on link "Meredith Law Firm, LLC" at bounding box center [346, 334] width 97 height 32
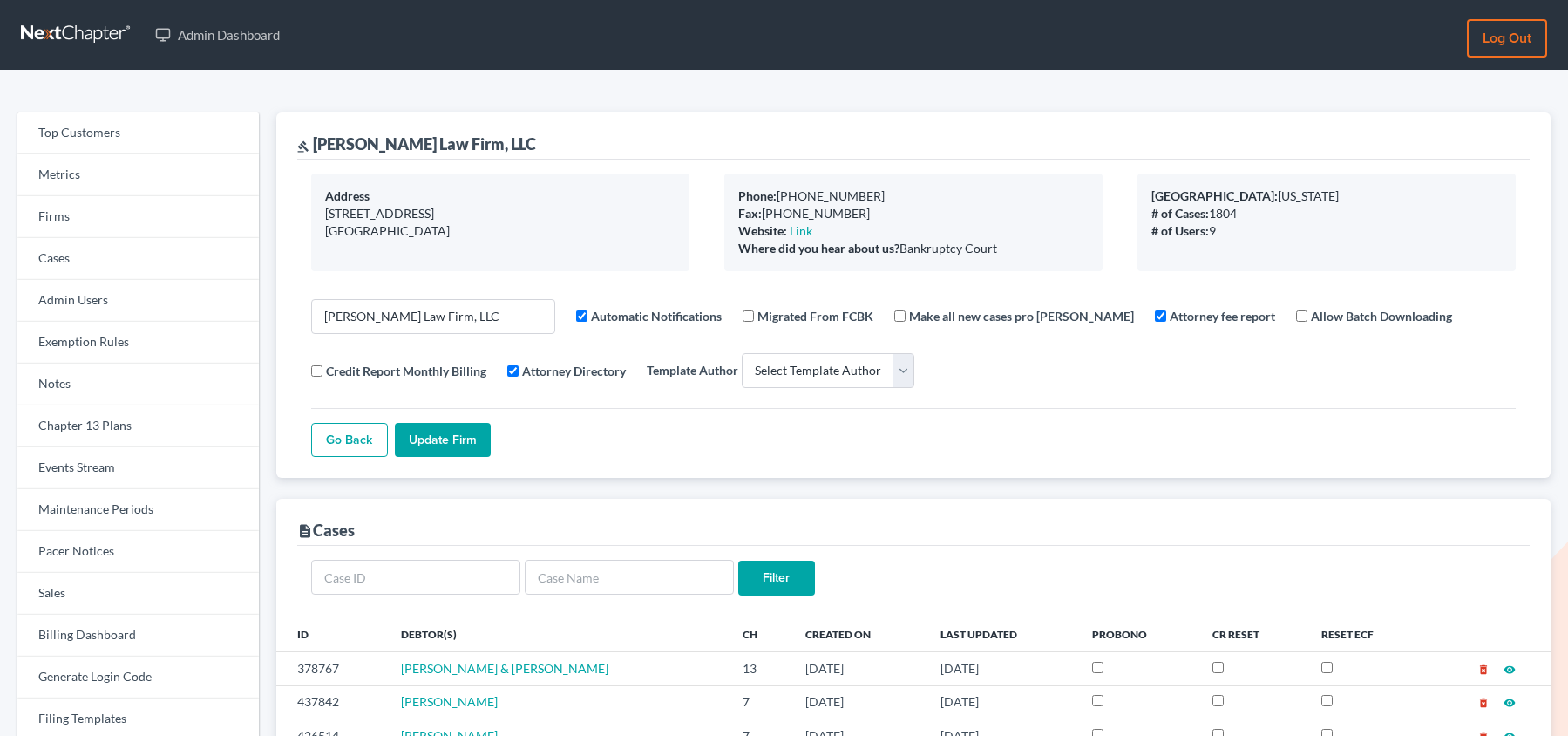
select select
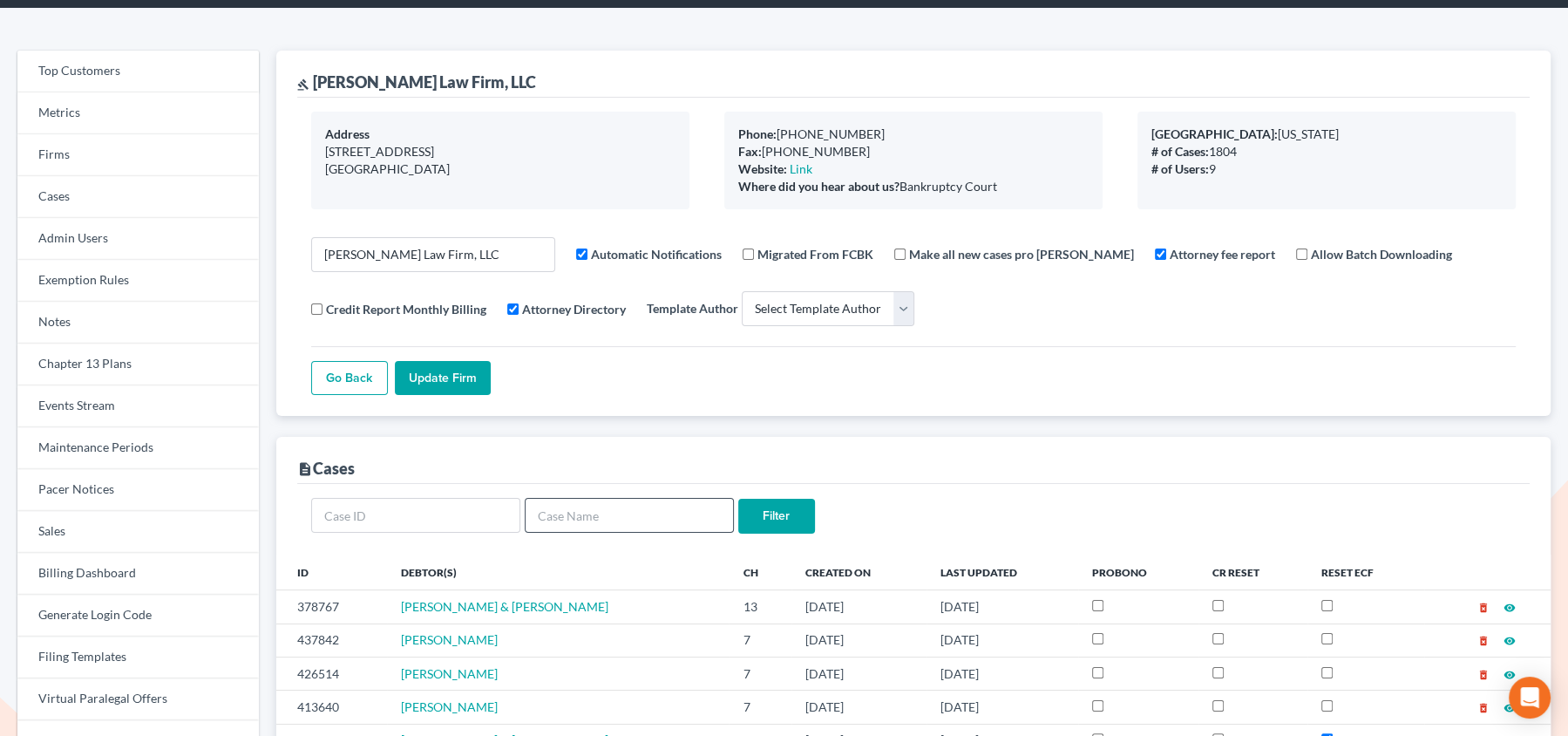
scroll to position [67, 0]
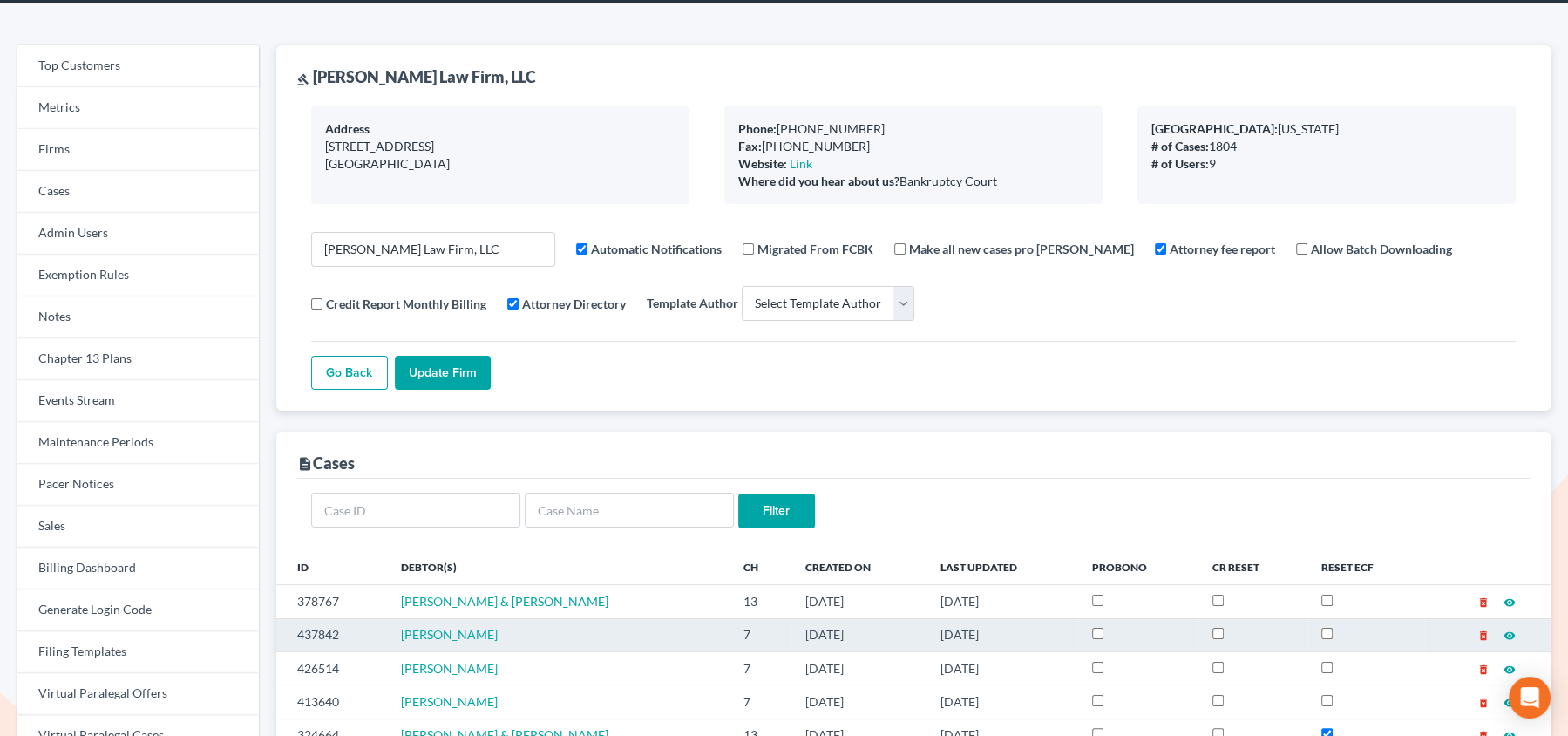
click at [1224, 631] on input "checkbox" at bounding box center [1218, 633] width 12 height 12
checkbox input "true"
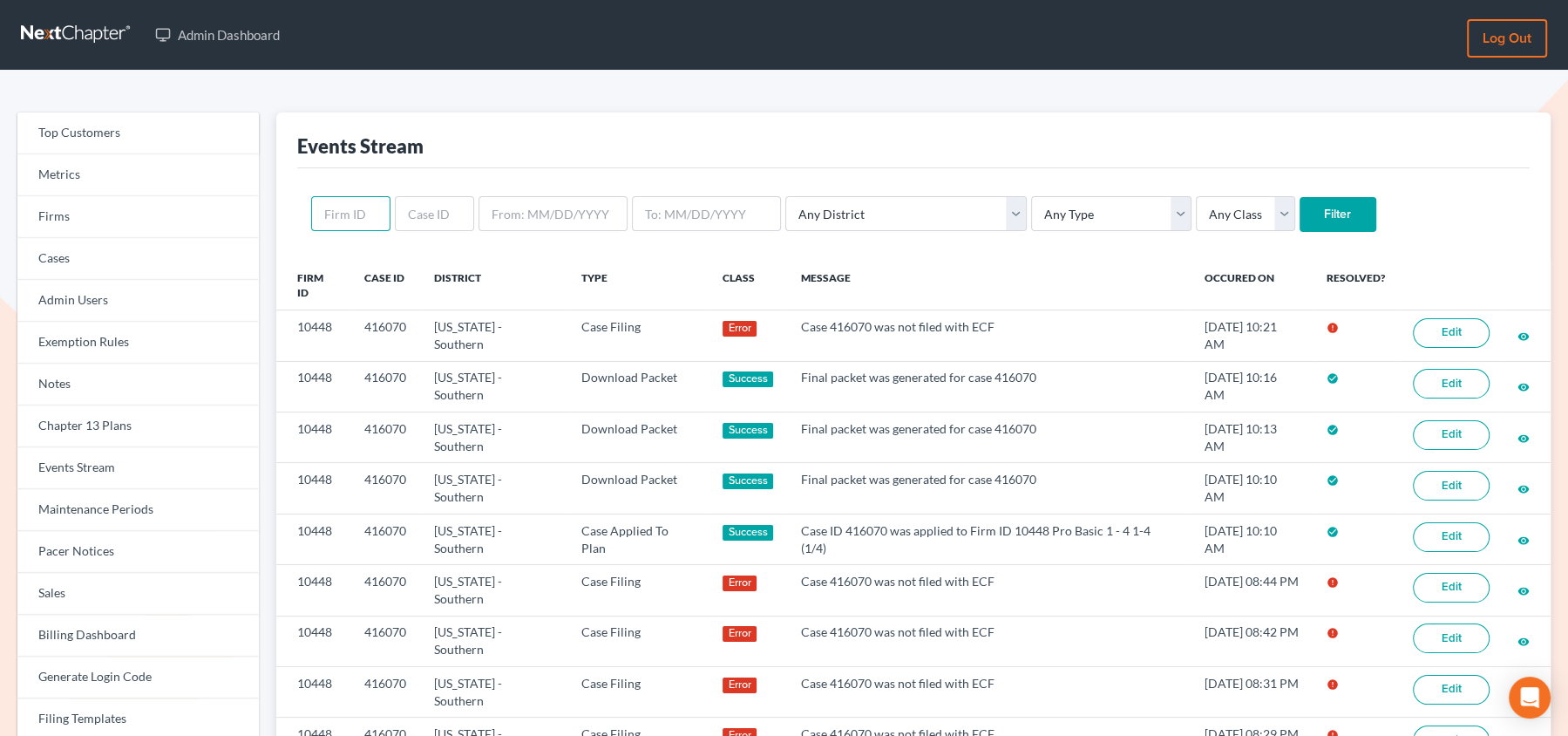
click at [367, 220] on input "text" at bounding box center [351, 214] width 79 height 35
paste input "4158"
type input "4158"
click at [1300, 197] on input "Filter" at bounding box center [1337, 214] width 77 height 35
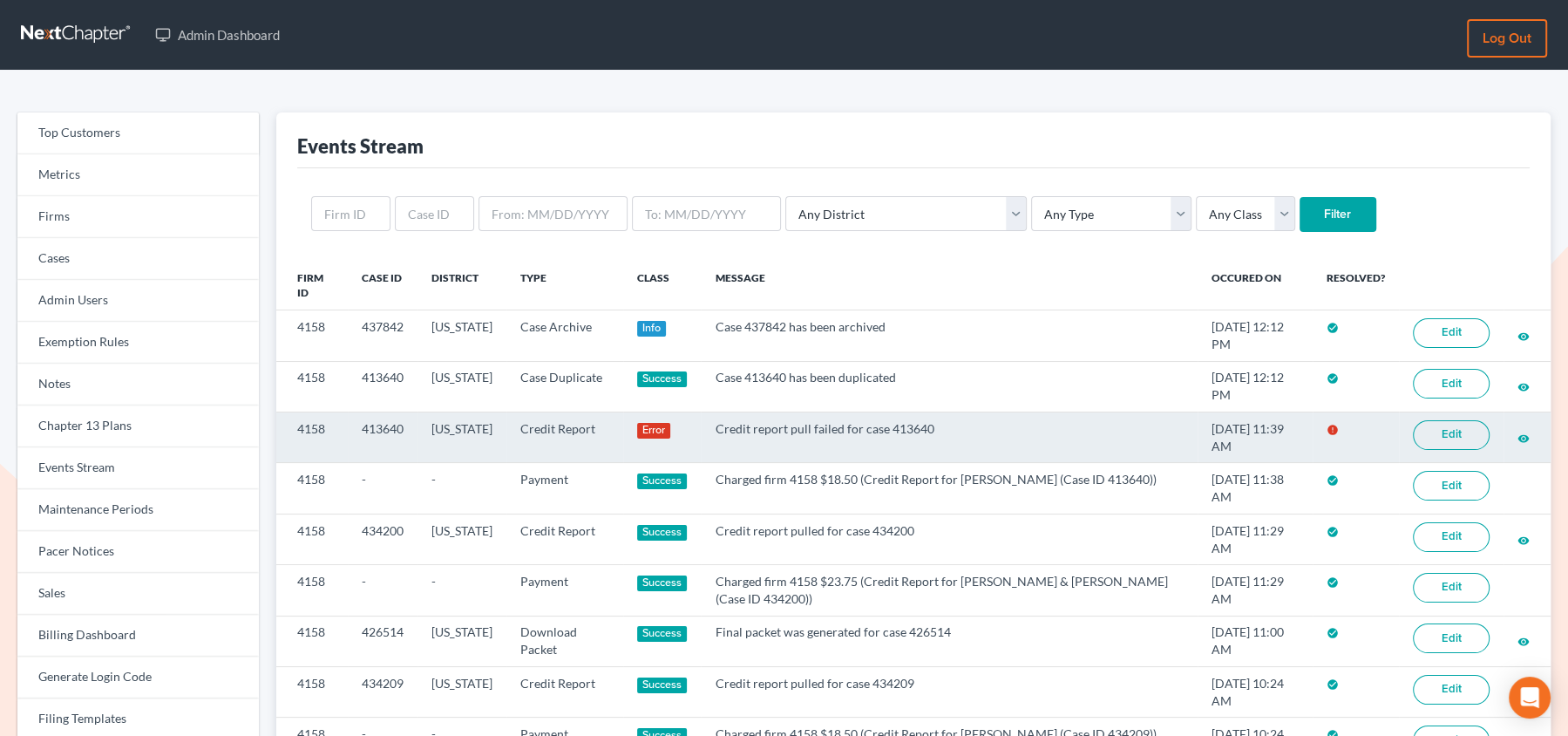
click at [1452, 427] on link "Edit" at bounding box center [1451, 435] width 77 height 30
click at [1445, 427] on link "Edit" at bounding box center [1451, 435] width 77 height 30
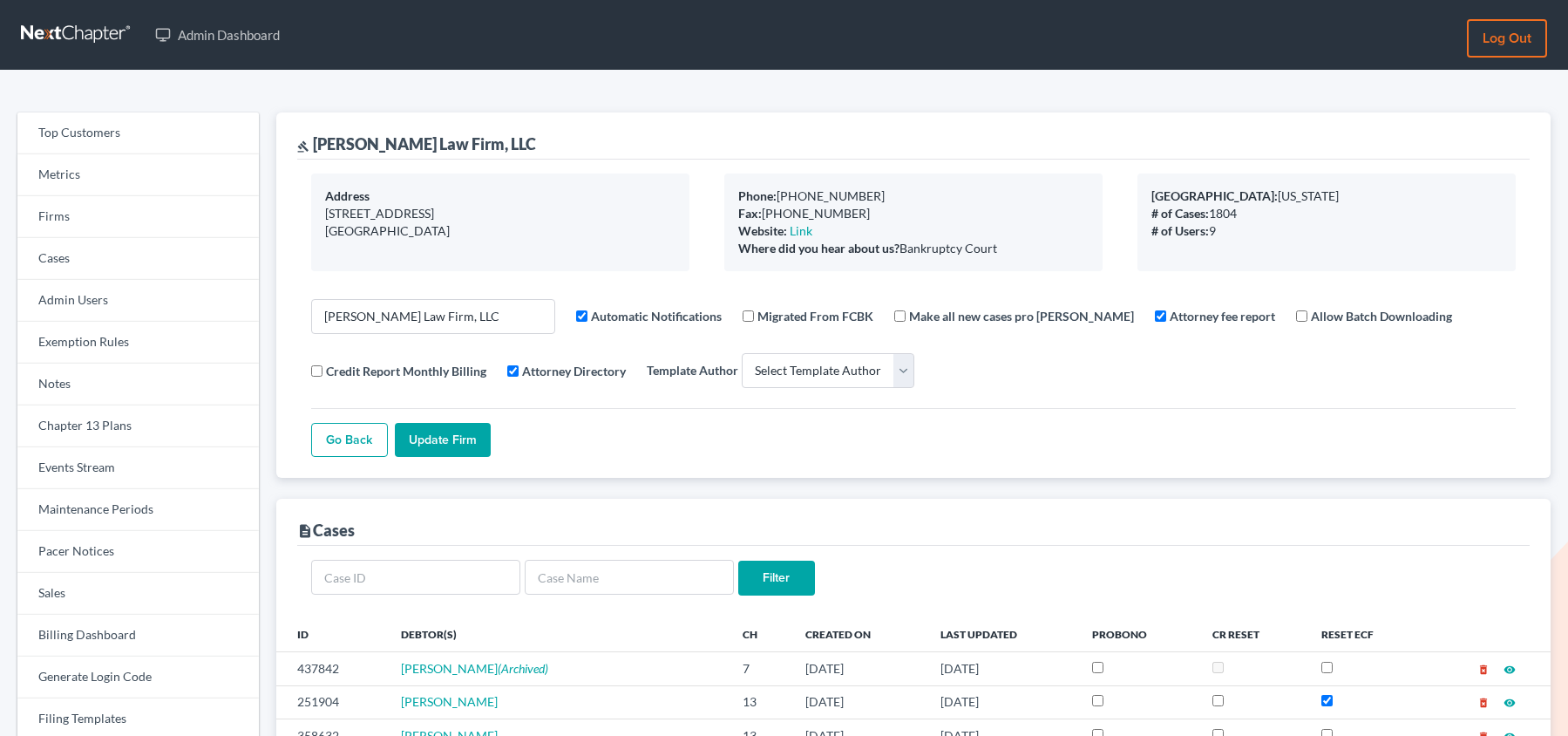
select select
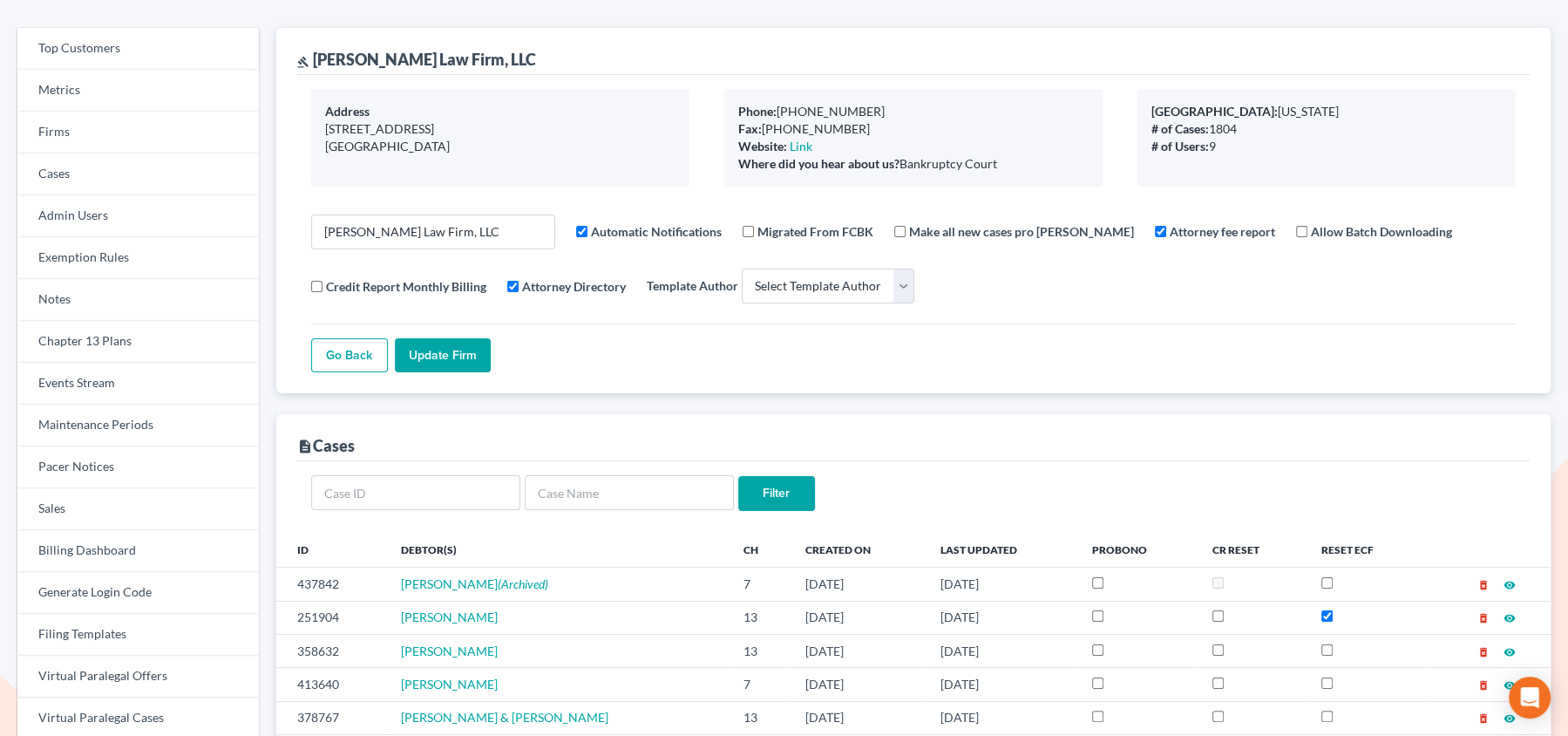
scroll to position [89, 0]
